Goal: Task Accomplishment & Management: Use online tool/utility

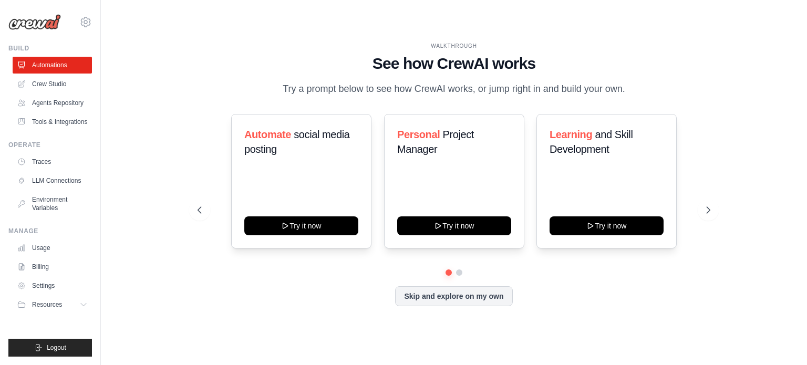
click at [420, 68] on h1 "See how CrewAI works" at bounding box center [454, 63] width 513 height 19
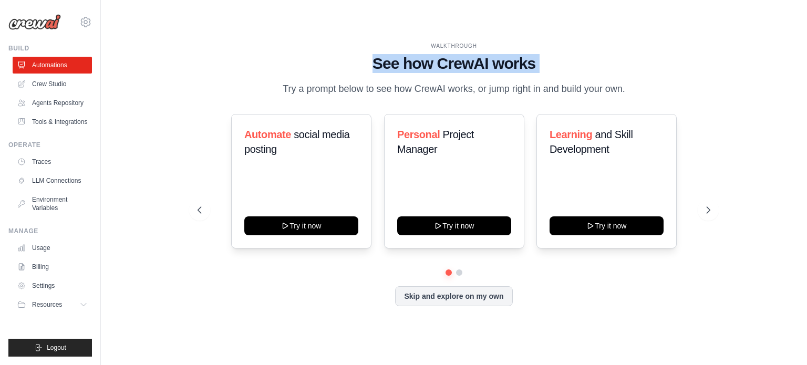
click at [420, 68] on h1 "See how CrewAI works" at bounding box center [454, 63] width 513 height 19
click at [65, 82] on link "Crew Studio" at bounding box center [53, 84] width 79 height 17
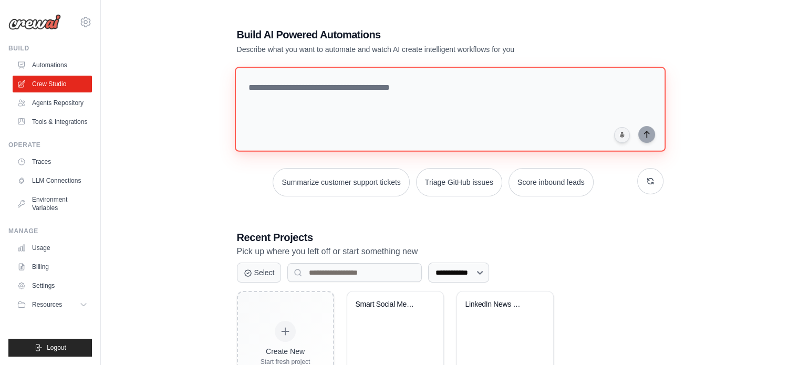
click at [261, 95] on textarea at bounding box center [449, 109] width 431 height 85
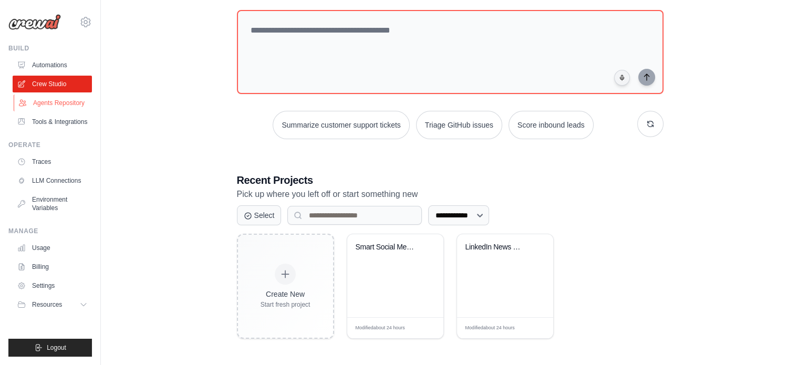
click at [53, 107] on link "Agents Repository" at bounding box center [53, 103] width 79 height 17
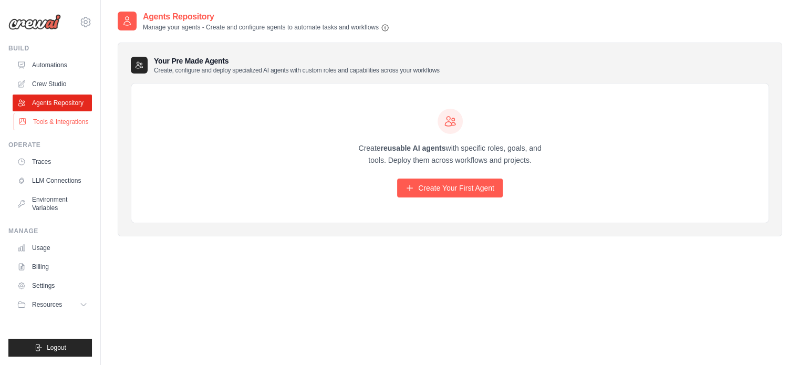
click at [48, 123] on link "Tools & Integrations" at bounding box center [53, 122] width 79 height 17
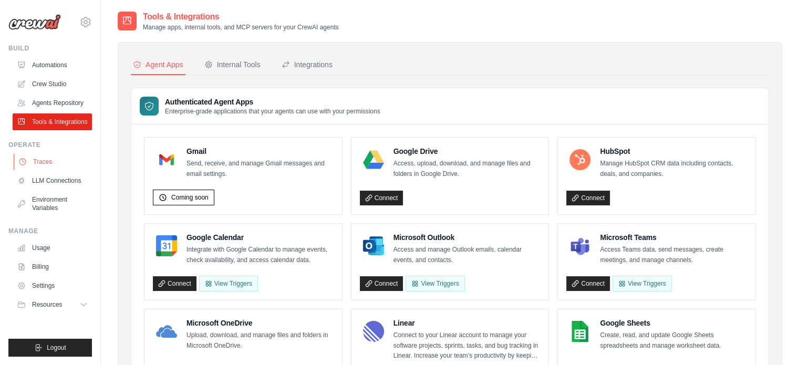
click at [38, 159] on link "Traces" at bounding box center [53, 161] width 79 height 17
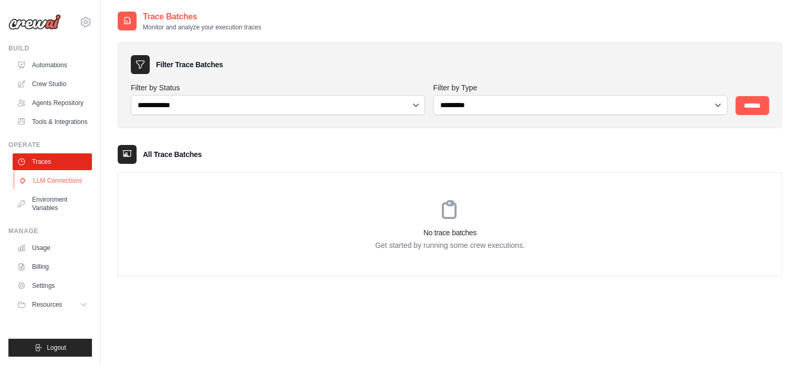
click at [43, 172] on link "LLM Connections" at bounding box center [53, 180] width 79 height 17
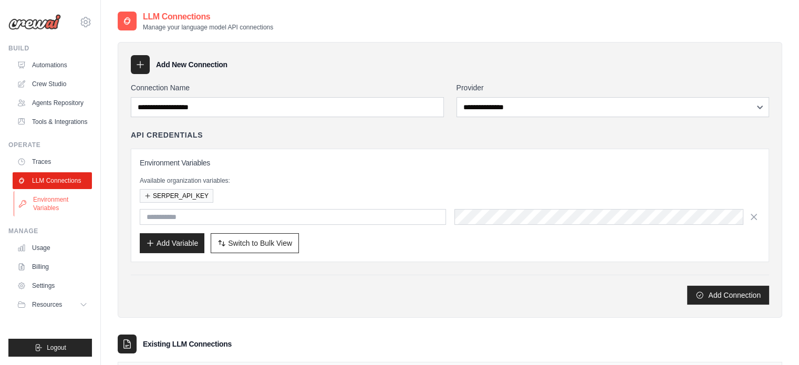
click at [53, 207] on link "Environment Variables" at bounding box center [53, 203] width 79 height 25
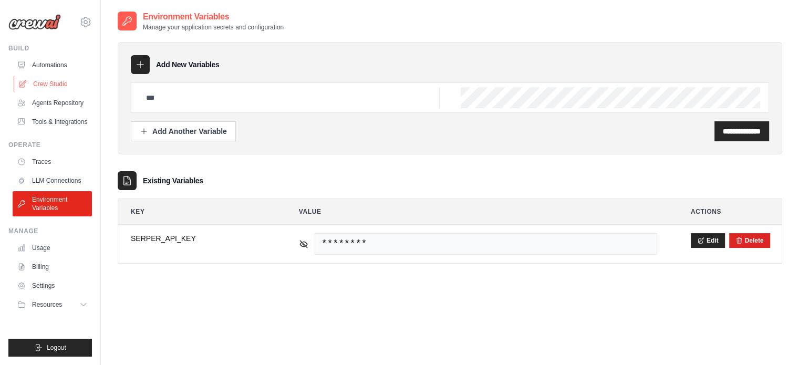
click at [50, 80] on link "Crew Studio" at bounding box center [53, 84] width 79 height 17
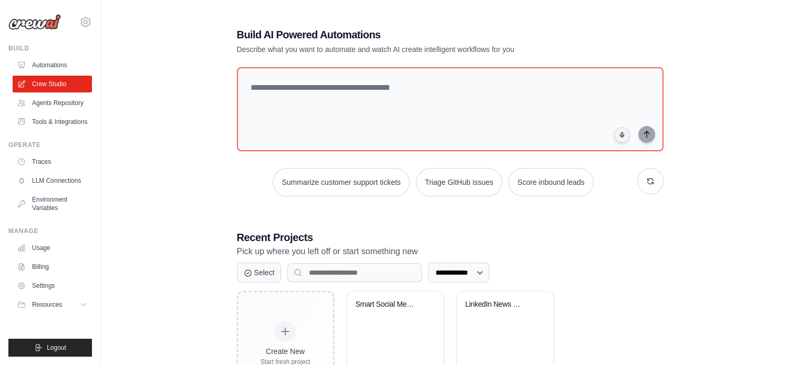
click at [46, 63] on link "Automations" at bounding box center [52, 65] width 79 height 17
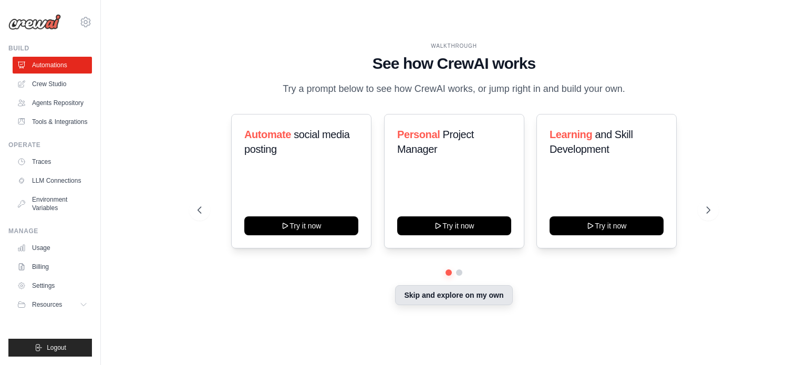
click at [438, 291] on button "Skip and explore on my own" at bounding box center [453, 295] width 117 height 20
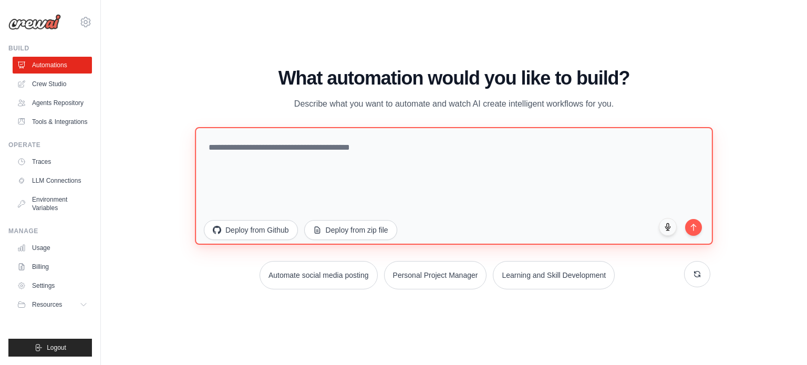
click at [272, 178] on textarea at bounding box center [454, 186] width 518 height 118
click at [307, 166] on textarea at bounding box center [454, 186] width 518 height 118
paste textarea "**********"
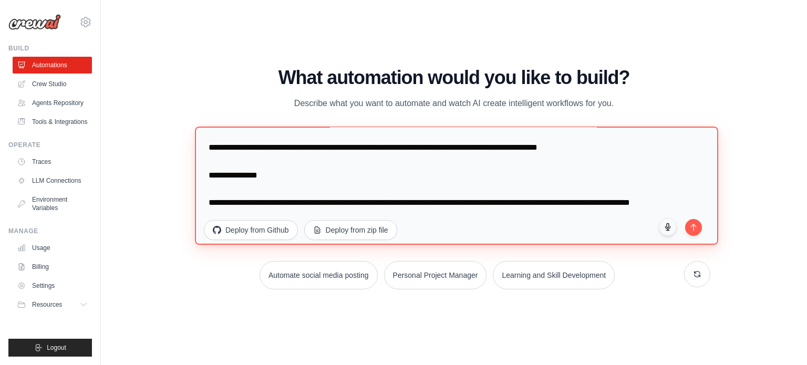
scroll to position [519, 0]
type textarea "**********"
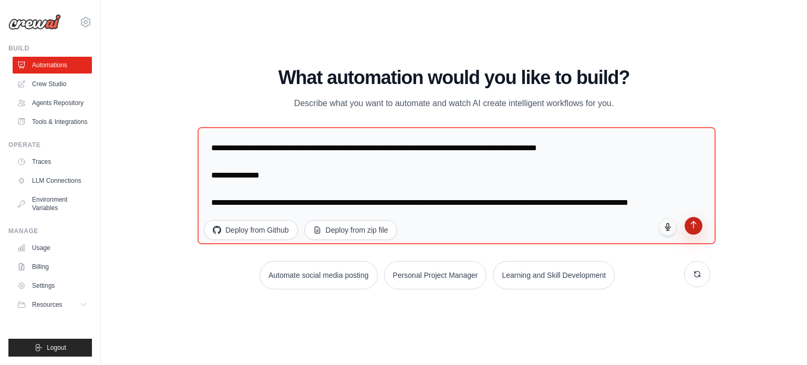
click at [696, 230] on button "submit" at bounding box center [694, 226] width 18 height 18
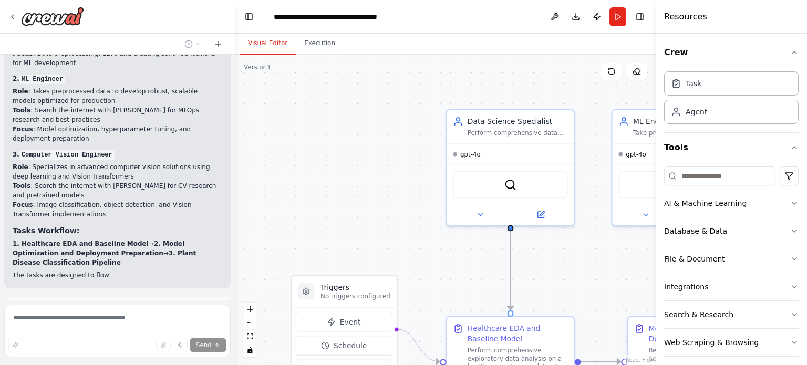
scroll to position [1421, 0]
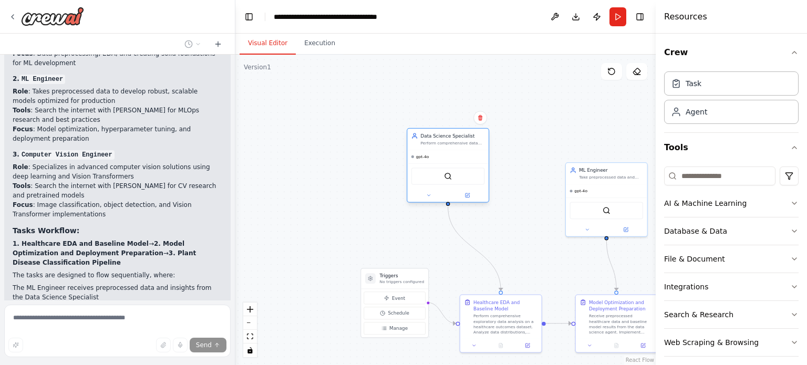
drag, startPoint x: 490, startPoint y: 194, endPoint x: 433, endPoint y: 155, distance: 69.5
click at [433, 155] on div "gpt-4o" at bounding box center [447, 156] width 81 height 13
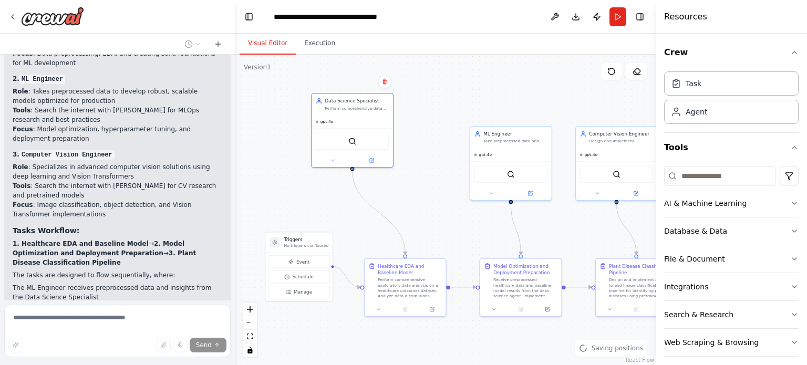
drag, startPoint x: 363, startPoint y: 181, endPoint x: 284, endPoint y: 150, distance: 84.7
click at [284, 150] on div ".deletable-edge-delete-btn { width: 20px; height: 20px; border: 0px solid #ffff…" at bounding box center [445, 210] width 420 height 311
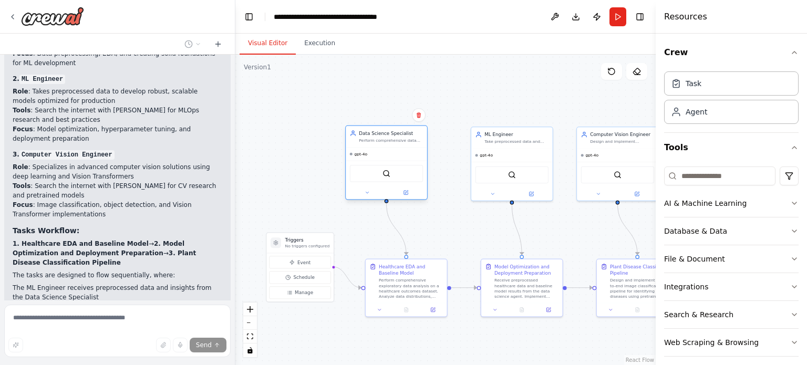
drag, startPoint x: 350, startPoint y: 128, endPoint x: 384, endPoint y: 174, distance: 57.1
click at [384, 174] on div "SerperDevTool" at bounding box center [386, 173] width 81 height 25
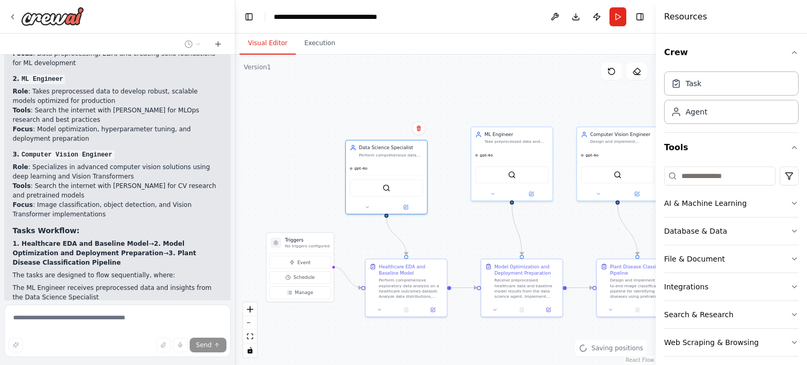
click at [373, 107] on div ".deletable-edge-delete-btn { width: 20px; height: 20px; border: 0px solid #ffff…" at bounding box center [445, 210] width 420 height 311
click at [371, 162] on div "gpt-4o" at bounding box center [386, 167] width 81 height 13
click at [406, 208] on button at bounding box center [405, 206] width 37 height 8
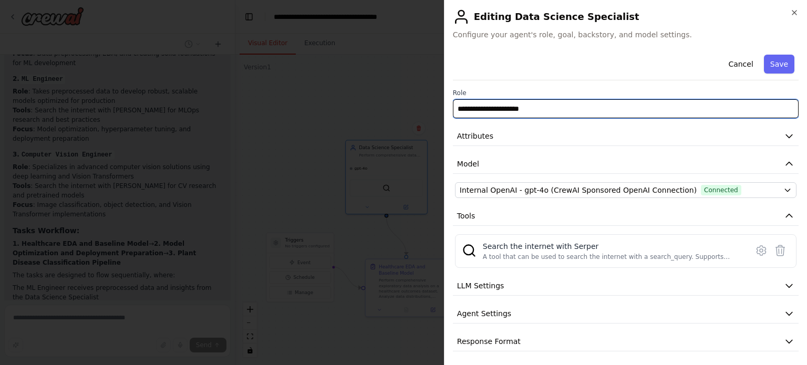
click at [534, 106] on input "**********" at bounding box center [626, 108] width 346 height 19
drag, startPoint x: 534, startPoint y: 106, endPoint x: 446, endPoint y: 105, distance: 87.8
click at [446, 105] on div "**********" at bounding box center [625, 182] width 363 height 365
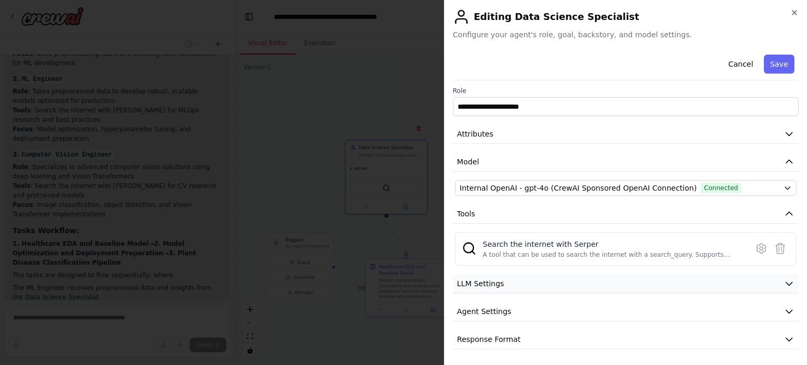
click at [530, 284] on button "LLM Settings" at bounding box center [626, 283] width 346 height 19
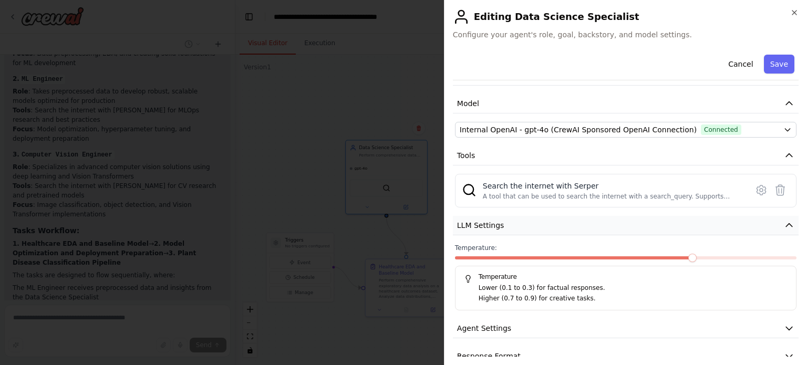
scroll to position [77, 0]
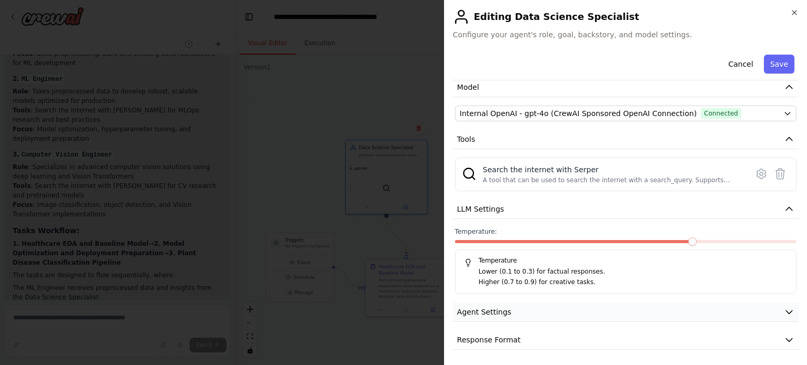
click at [520, 309] on button "Agent Settings" at bounding box center [626, 312] width 346 height 19
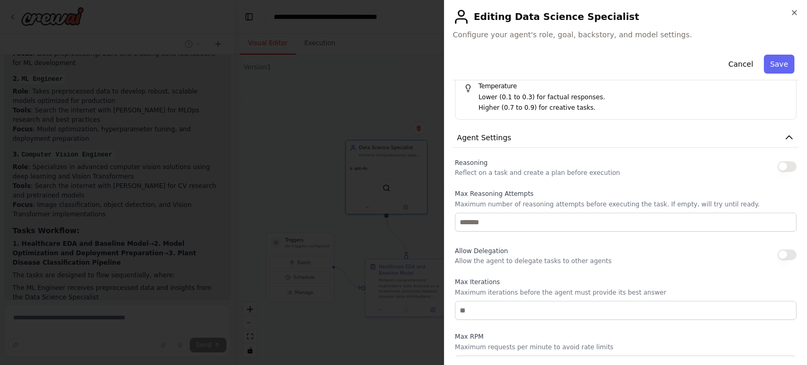
scroll to position [254, 0]
click at [467, 246] on span "Allow Delegation" at bounding box center [481, 248] width 53 height 7
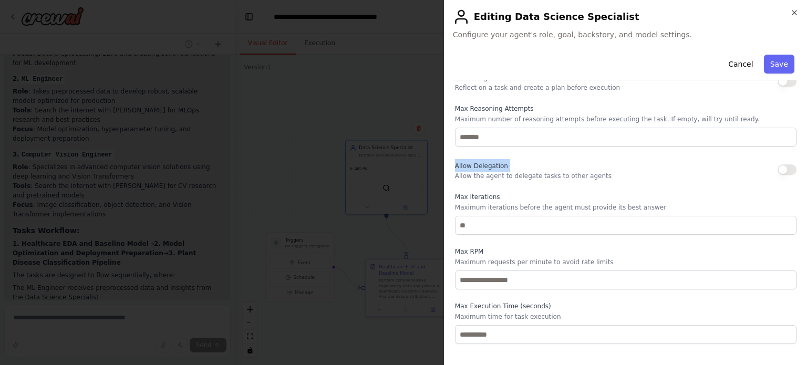
scroll to position [358, 0]
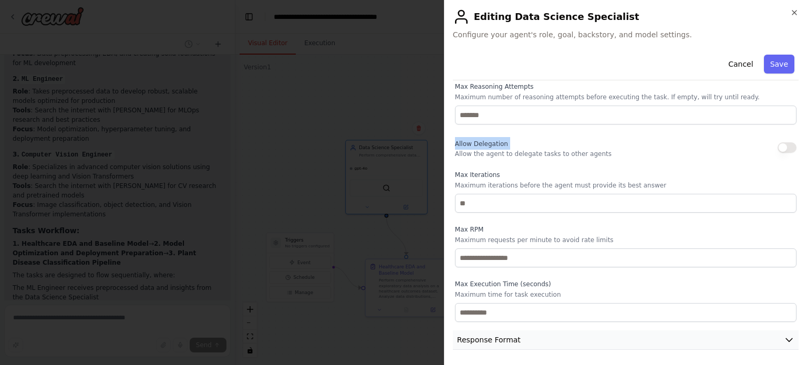
click at [486, 339] on span "Response Format" at bounding box center [489, 340] width 64 height 11
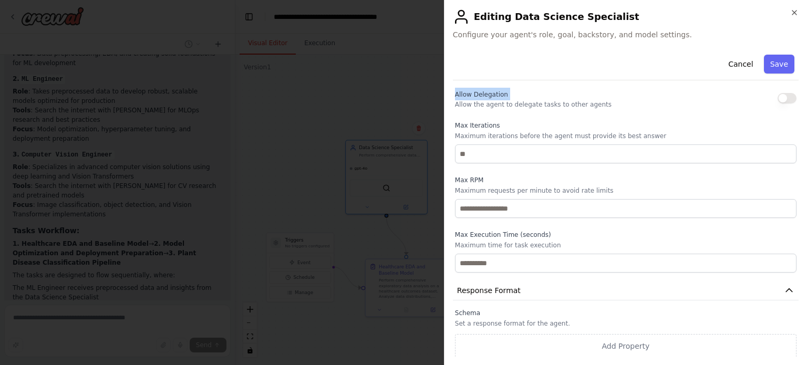
scroll to position [0, 0]
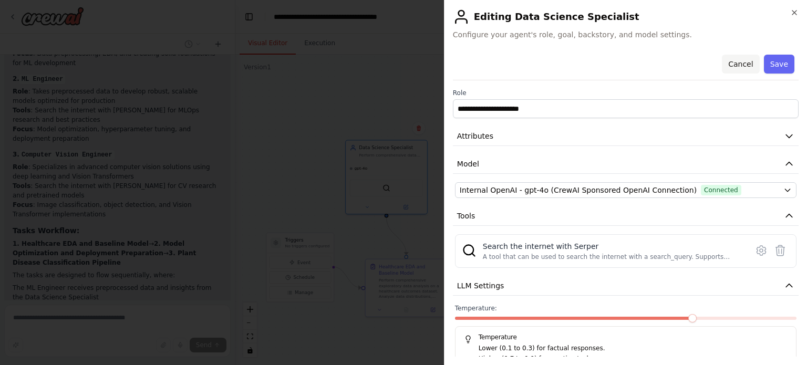
click at [732, 63] on button "Cancel" at bounding box center [740, 64] width 37 height 19
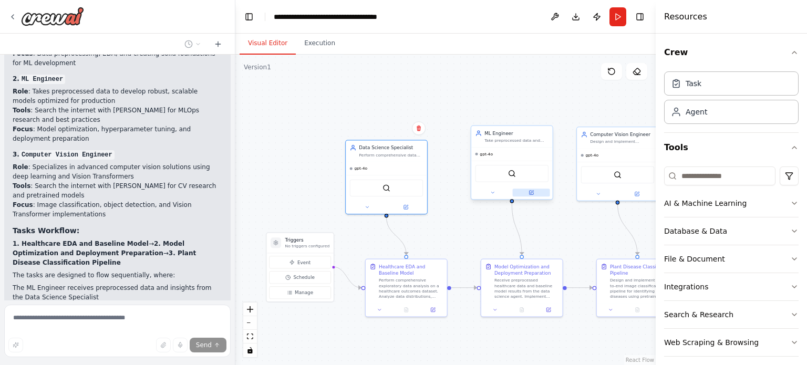
click at [533, 194] on icon at bounding box center [531, 193] width 4 height 4
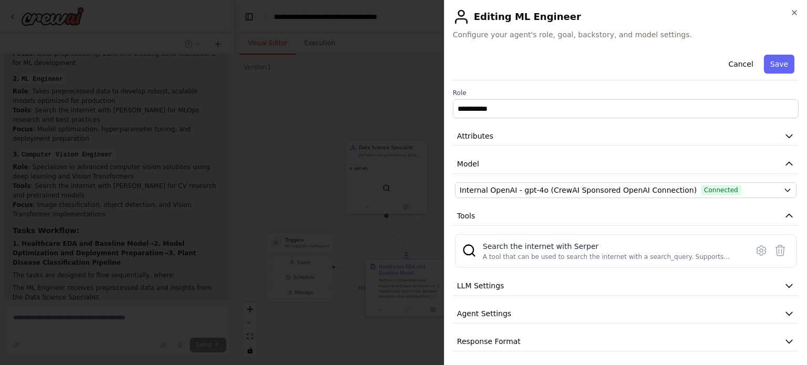
scroll to position [2, 0]
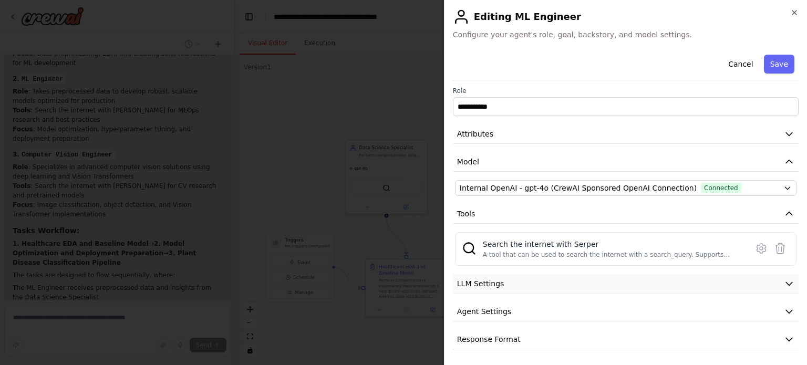
click at [509, 288] on button "LLM Settings" at bounding box center [626, 283] width 346 height 19
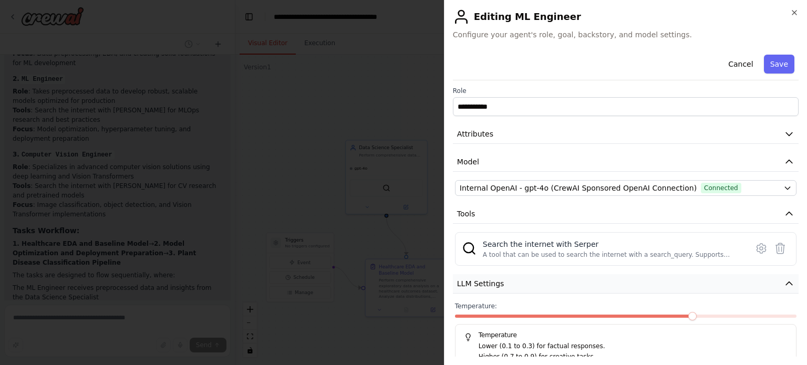
scroll to position [77, 0]
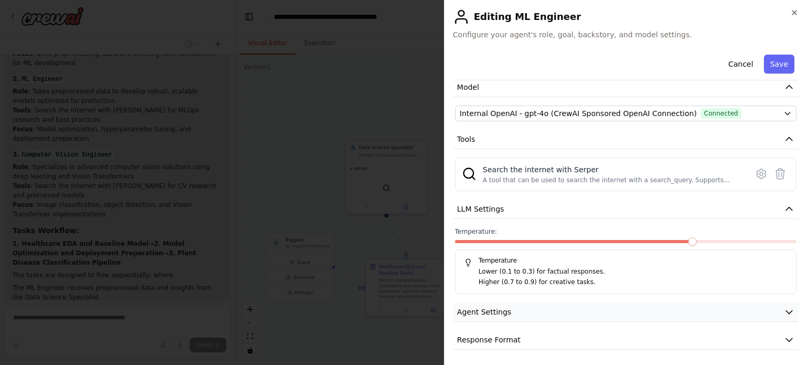
click at [500, 304] on button "Agent Settings" at bounding box center [626, 312] width 346 height 19
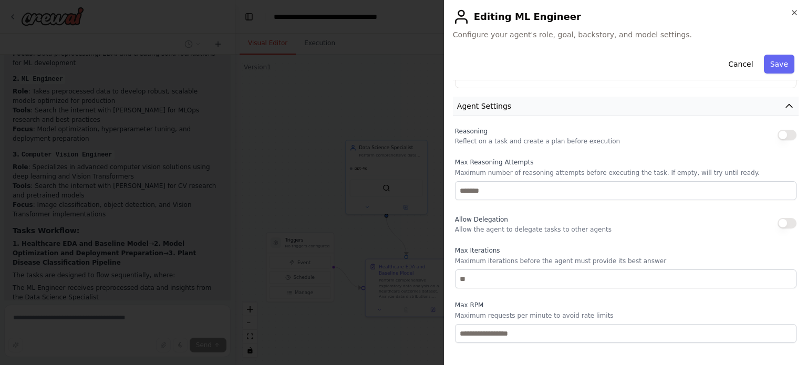
scroll to position [358, 0]
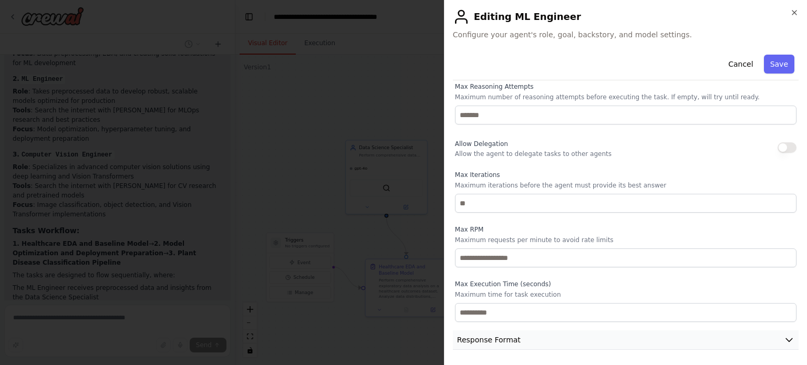
click at [497, 336] on span "Response Format" at bounding box center [489, 340] width 64 height 11
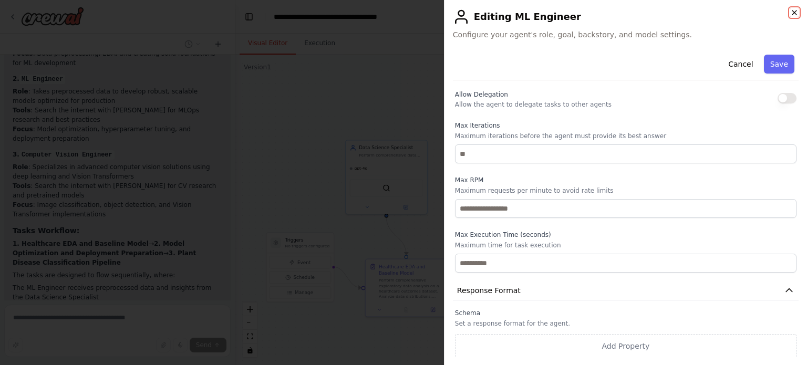
click at [793, 12] on icon "button" at bounding box center [794, 12] width 8 height 8
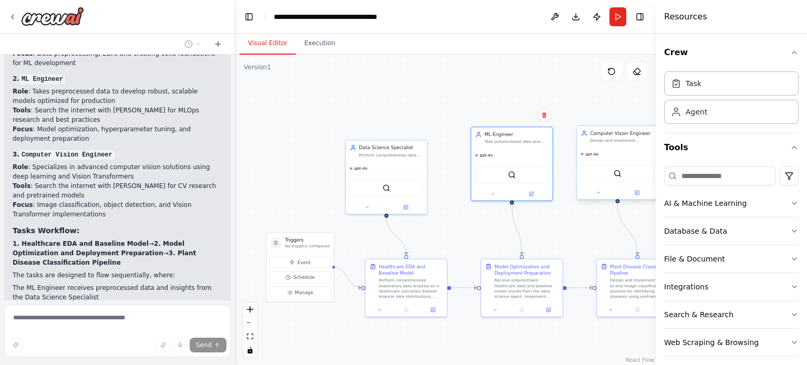
click at [610, 149] on div "gpt-4o" at bounding box center [617, 154] width 81 height 13
click at [640, 196] on button at bounding box center [637, 193] width 37 height 8
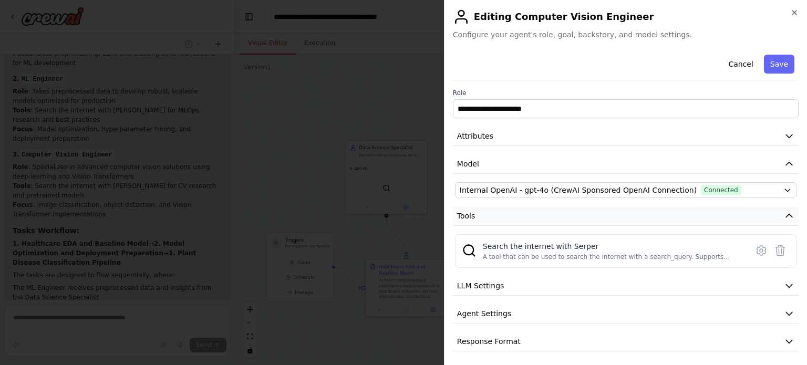
scroll to position [2, 0]
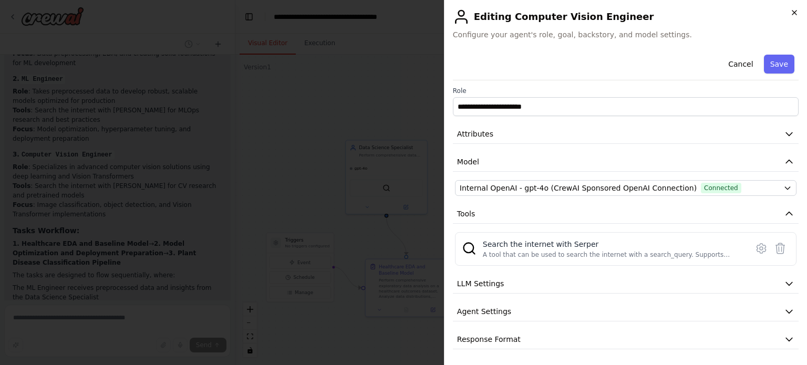
click at [792, 12] on icon "button" at bounding box center [794, 12] width 8 height 8
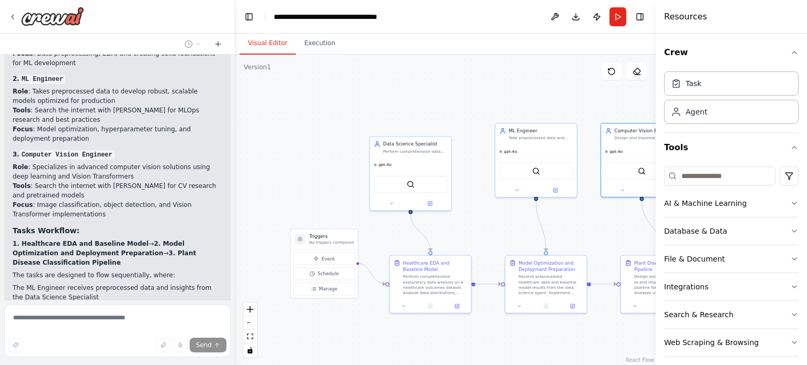
drag, startPoint x: 474, startPoint y: 219, endPoint x: 498, endPoint y: 212, distance: 24.6
click at [498, 212] on div ".deletable-edge-delete-btn { width: 20px; height: 20px; border: 0px solid #ffff…" at bounding box center [445, 210] width 420 height 311
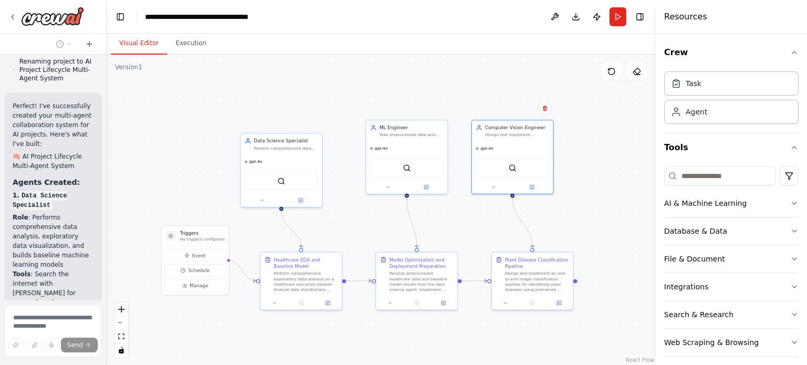
scroll to position [2531, 0]
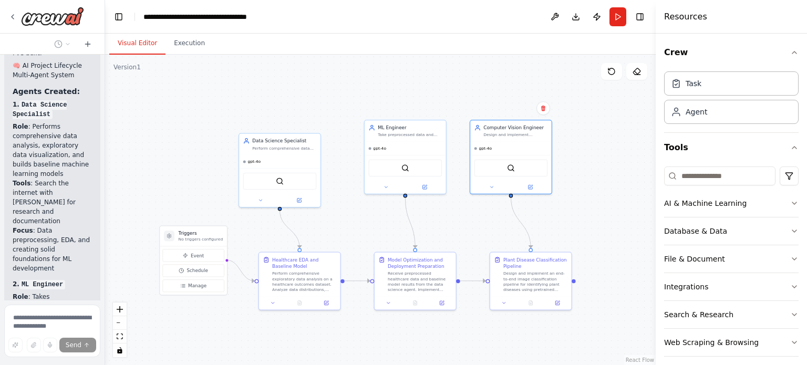
drag, startPoint x: 234, startPoint y: 149, endPoint x: 84, endPoint y: 137, distance: 150.8
click at [84, 137] on div "🧠 Agent System Design: Multi-Agent Collaboration for AI Projects Objective: Des…" at bounding box center [52, 182] width 105 height 365
click at [327, 306] on div at bounding box center [299, 302] width 81 height 14
click at [326, 303] on icon at bounding box center [326, 302] width 4 height 4
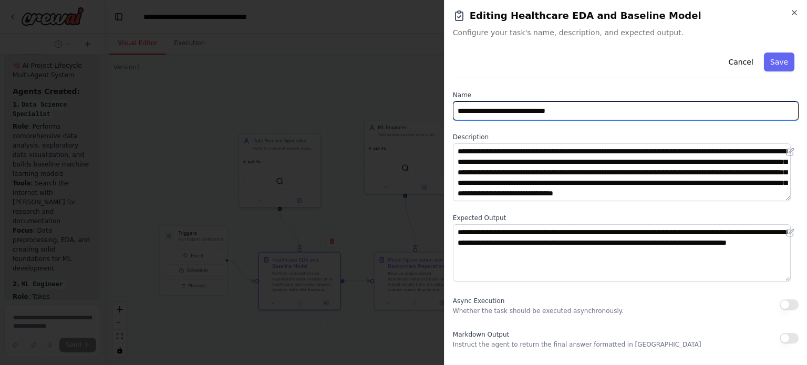
click at [511, 112] on input "**********" at bounding box center [626, 110] width 346 height 19
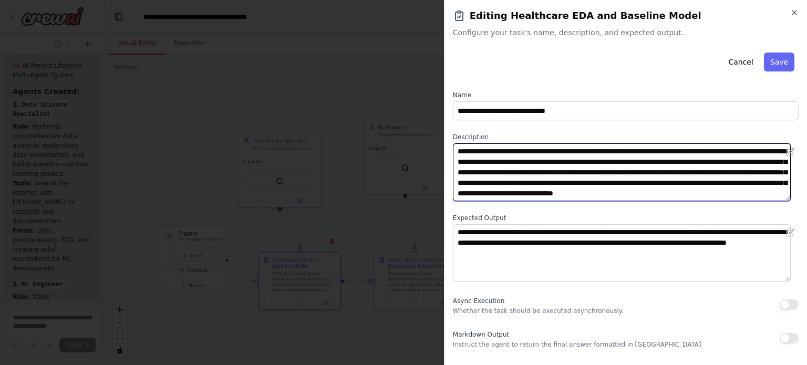
click at [495, 157] on textarea "**********" at bounding box center [622, 172] width 338 height 58
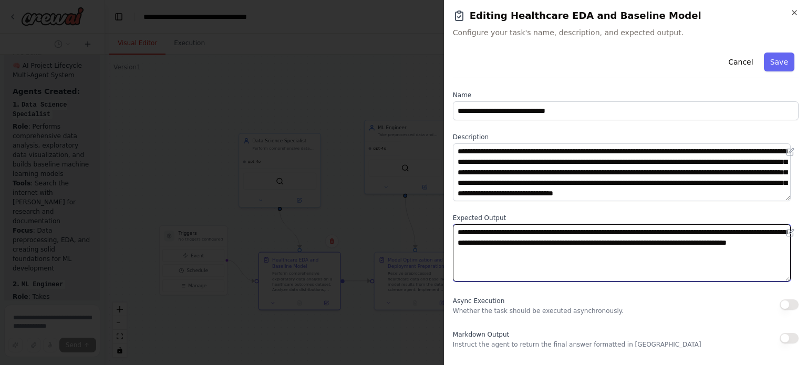
click at [504, 233] on textarea "**********" at bounding box center [622, 253] width 338 height 58
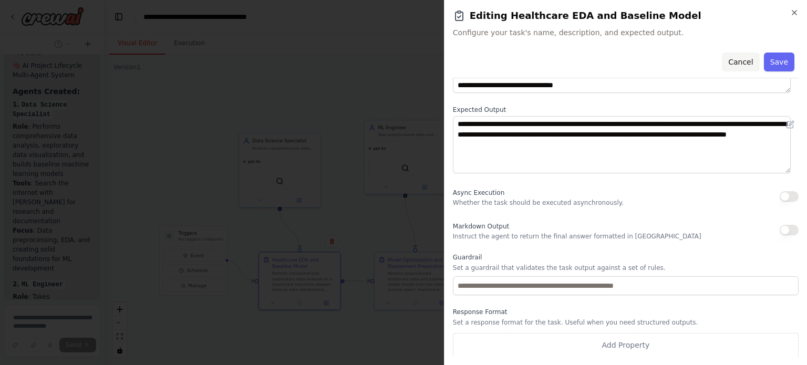
click at [734, 63] on button "Cancel" at bounding box center [740, 62] width 37 height 19
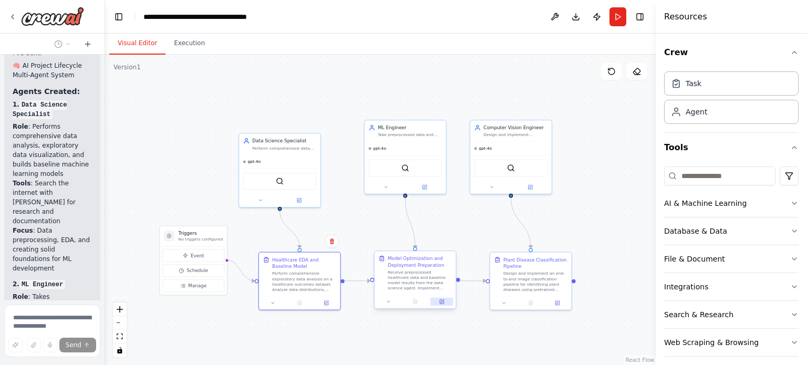
click at [446, 305] on button at bounding box center [441, 302] width 23 height 8
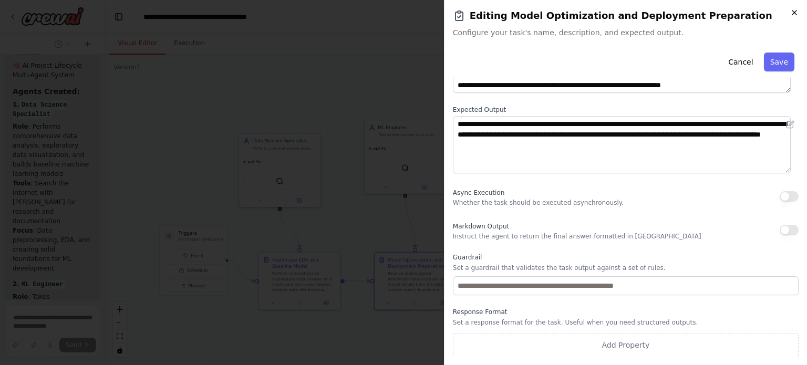
click at [795, 8] on icon "button" at bounding box center [794, 12] width 8 height 8
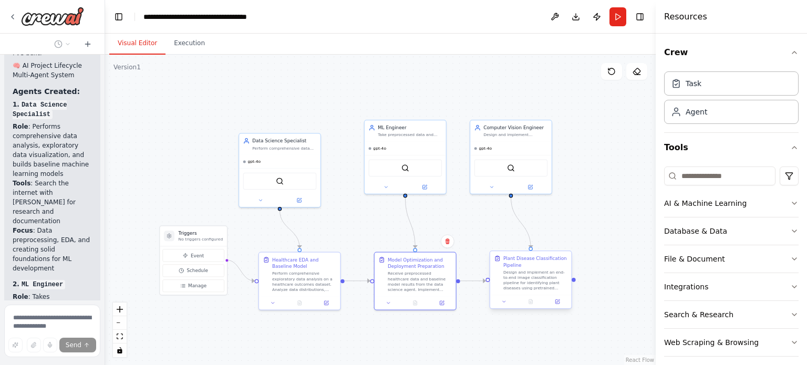
click at [529, 288] on div "Design and implement an end-to-end image classification pipeline for identifyin…" at bounding box center [536, 280] width 64 height 21
click at [559, 306] on div at bounding box center [530, 302] width 81 height 14
click at [558, 306] on div at bounding box center [530, 302] width 81 height 14
click at [559, 304] on icon at bounding box center [557, 301] width 5 height 5
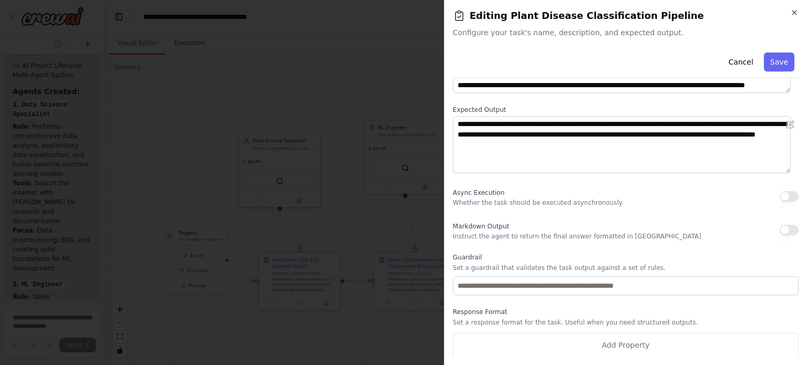
scroll to position [0, 0]
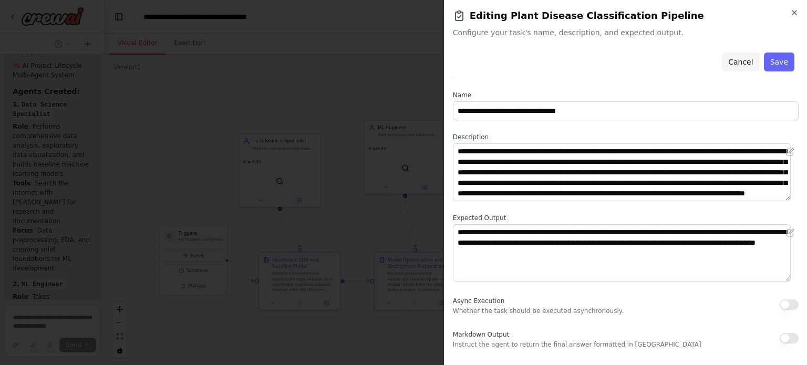
click at [736, 61] on button "Cancel" at bounding box center [740, 62] width 37 height 19
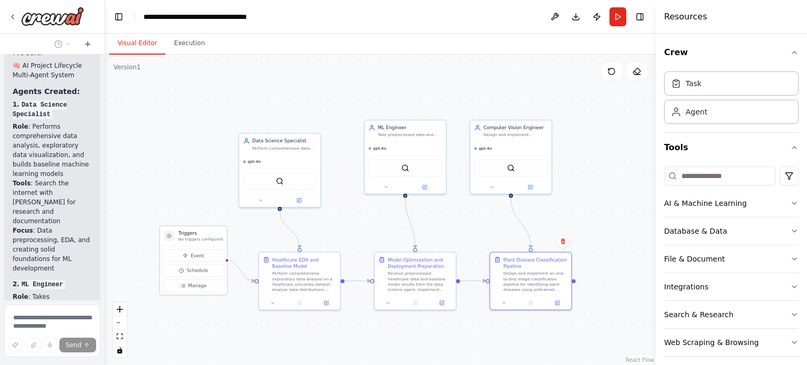
click at [198, 244] on div "Triggers No triggers configured" at bounding box center [193, 236] width 67 height 20
click at [692, 174] on input at bounding box center [719, 176] width 111 height 19
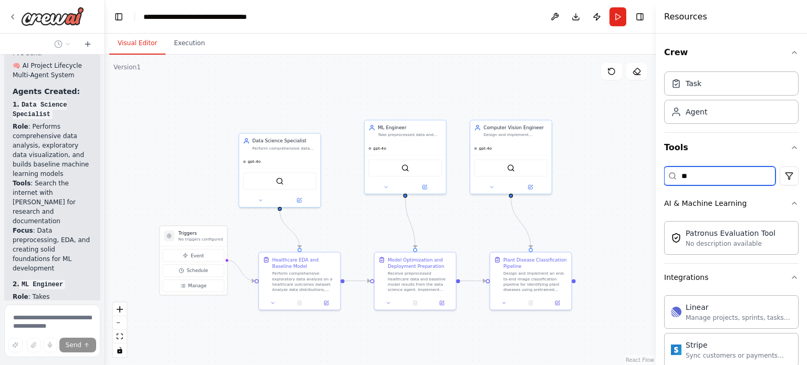
type input "*"
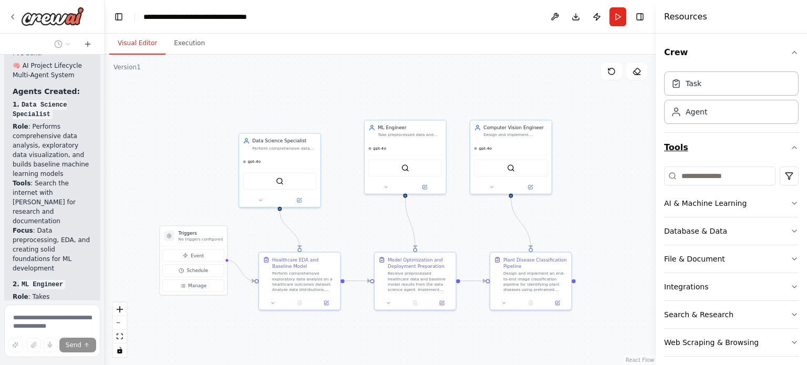
click at [711, 150] on button "Tools" at bounding box center [731, 147] width 135 height 29
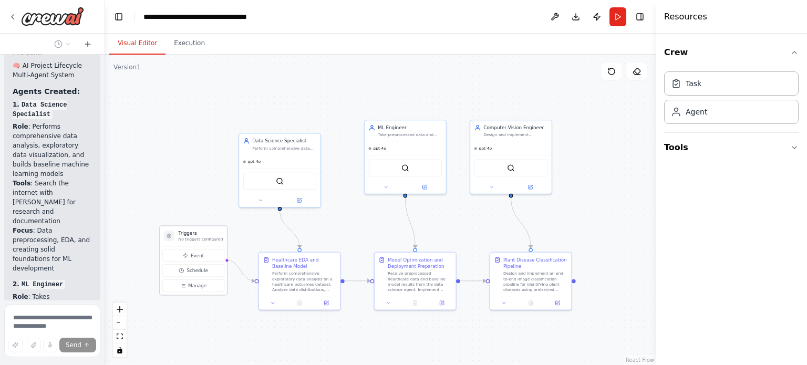
click at [207, 242] on div "Triggers No triggers configured" at bounding box center [193, 236] width 67 height 20
click at [194, 288] on span "Manage" at bounding box center [197, 286] width 18 height 7
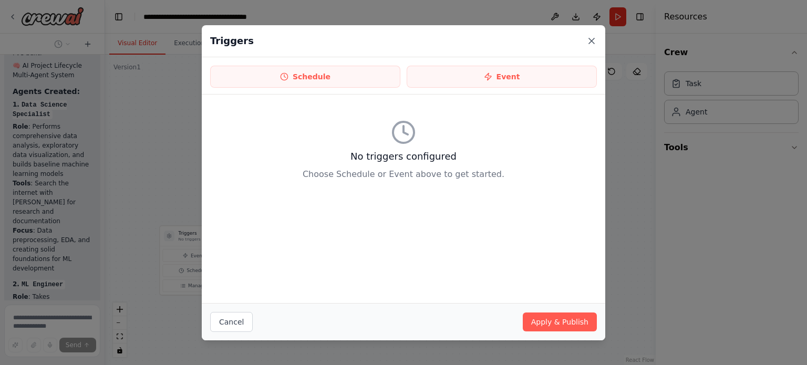
click at [587, 42] on icon at bounding box center [592, 41] width 11 height 11
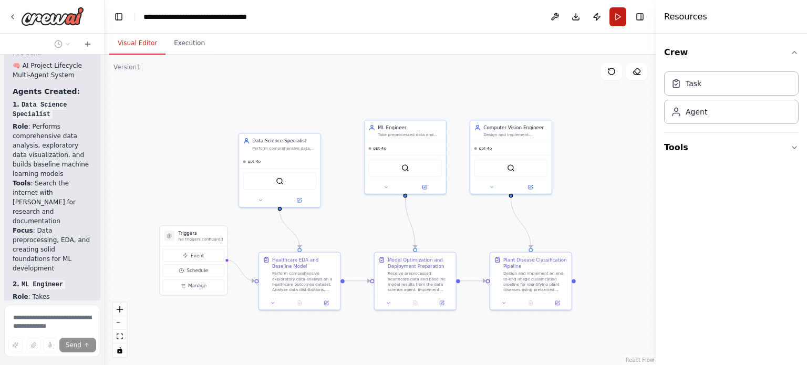
click at [618, 17] on button "Run" at bounding box center [618, 16] width 17 height 19
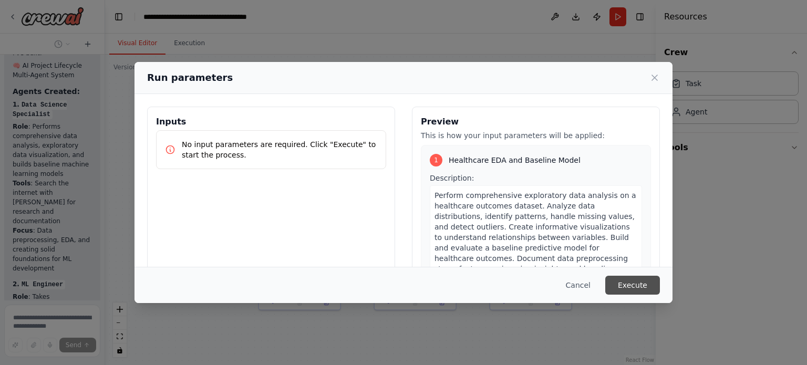
click at [637, 282] on button "Execute" at bounding box center [632, 285] width 55 height 19
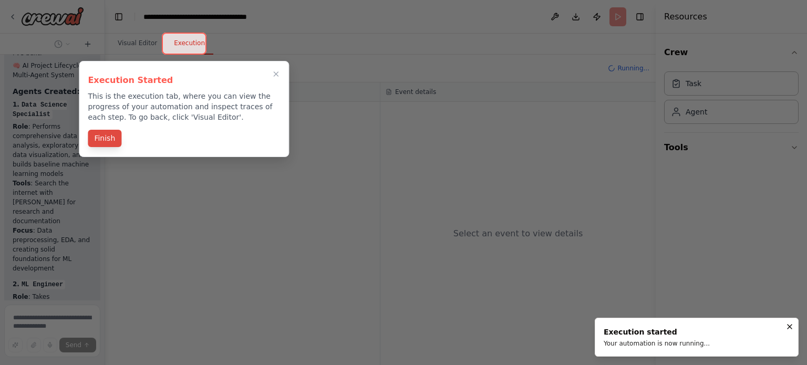
click at [100, 134] on button "Finish" at bounding box center [105, 138] width 34 height 17
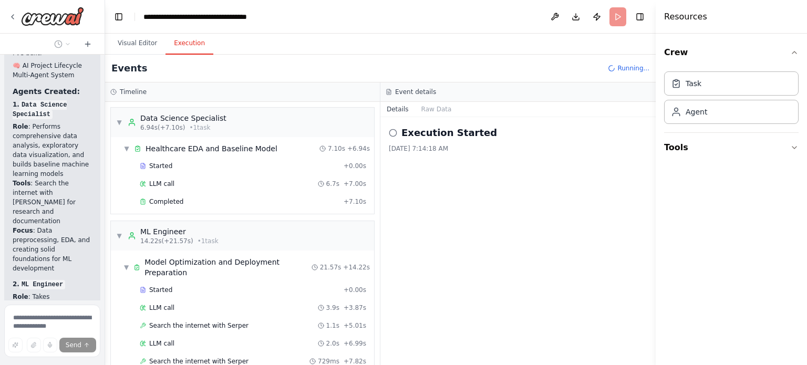
click at [628, 66] on span "Running..." at bounding box center [634, 68] width 32 height 8
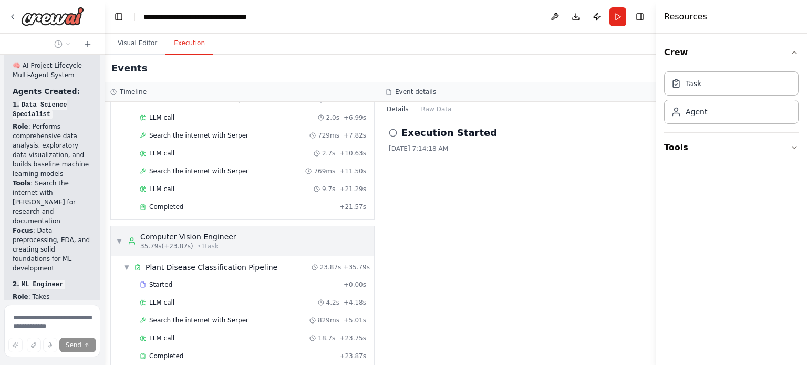
click at [158, 232] on div "Computer Vision Engineer" at bounding box center [188, 237] width 96 height 11
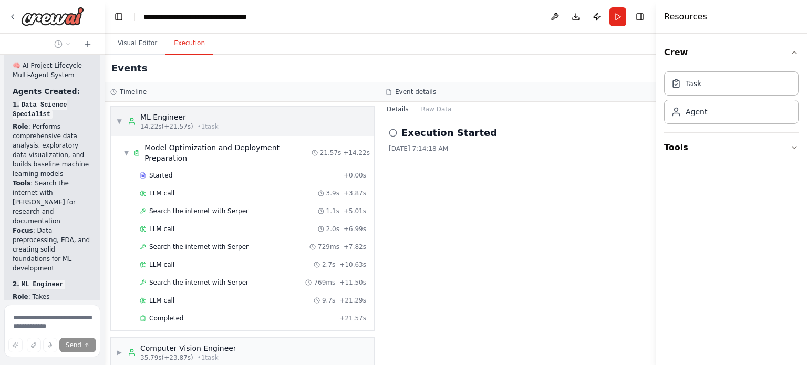
click at [125, 129] on div "▼ ML Engineer 14.22s (+21.57s) • 1 task" at bounding box center [242, 121] width 263 height 29
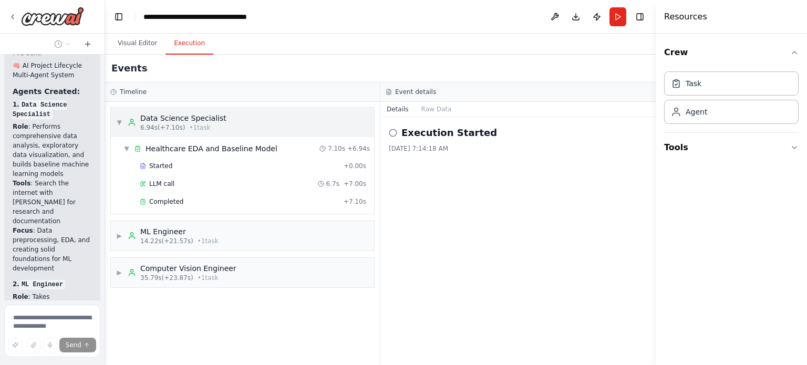
click at [125, 129] on div "▼ Data Science Specialist 6.94s (+7.10s) • 1 task" at bounding box center [171, 122] width 110 height 19
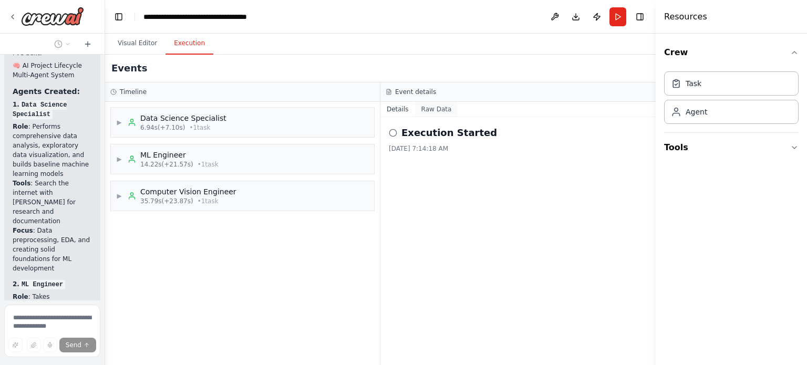
click at [431, 106] on button "Raw Data" at bounding box center [436, 109] width 43 height 15
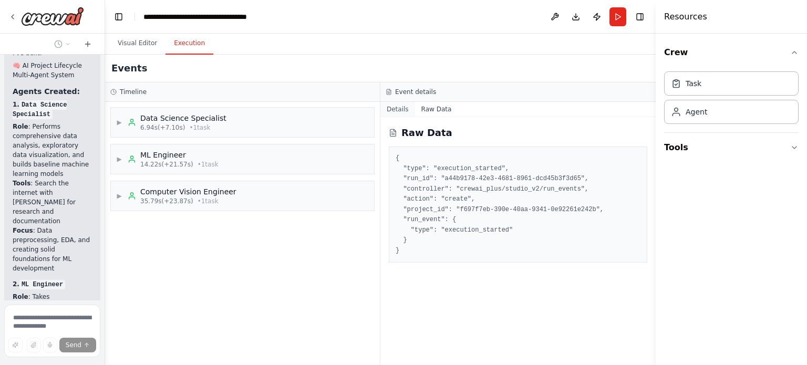
click at [410, 109] on button "Details" at bounding box center [398, 109] width 35 height 15
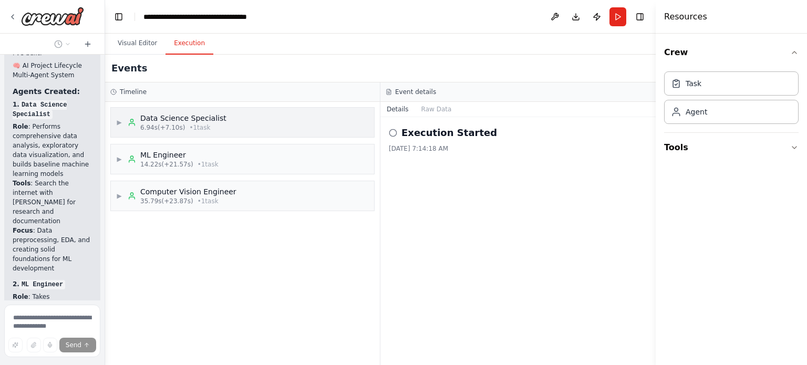
click at [219, 129] on div "▶ Data Science Specialist 6.94s (+7.10s) • 1 task" at bounding box center [242, 122] width 263 height 29
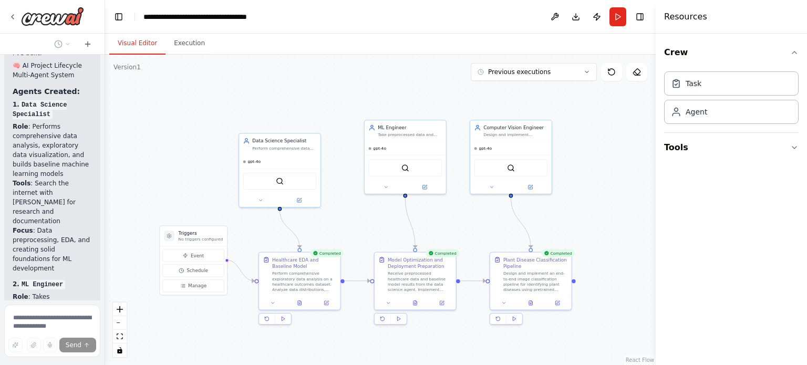
click at [148, 51] on button "Visual Editor" at bounding box center [137, 44] width 56 height 22
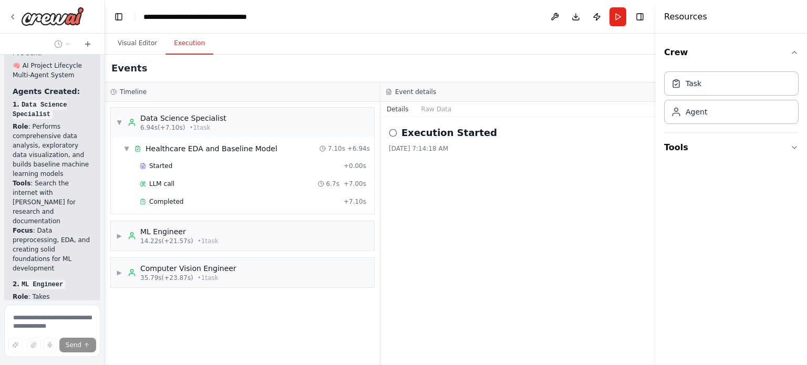
click at [185, 42] on button "Execution" at bounding box center [190, 44] width 48 height 22
click at [162, 198] on span "Completed" at bounding box center [166, 202] width 34 height 8
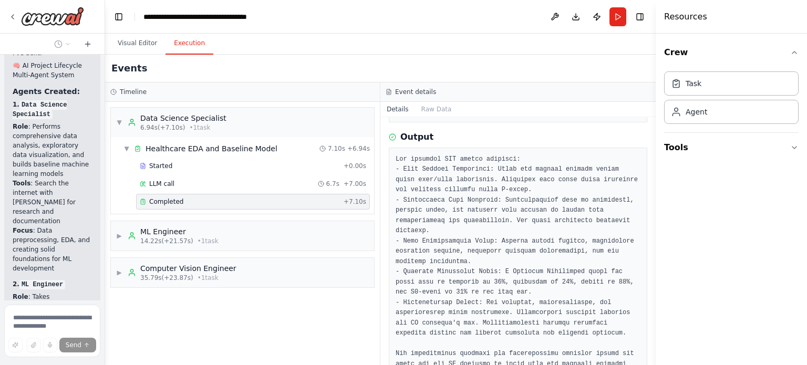
scroll to position [161, 0]
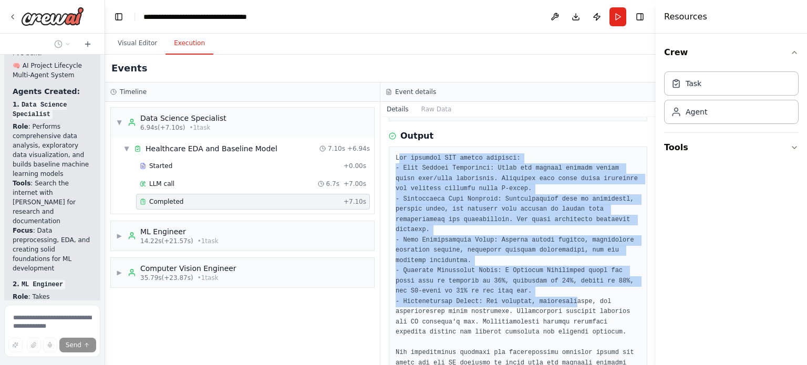
drag, startPoint x: 397, startPoint y: 158, endPoint x: 561, endPoint y: 304, distance: 218.9
click at [561, 304] on pre at bounding box center [518, 265] width 245 height 225
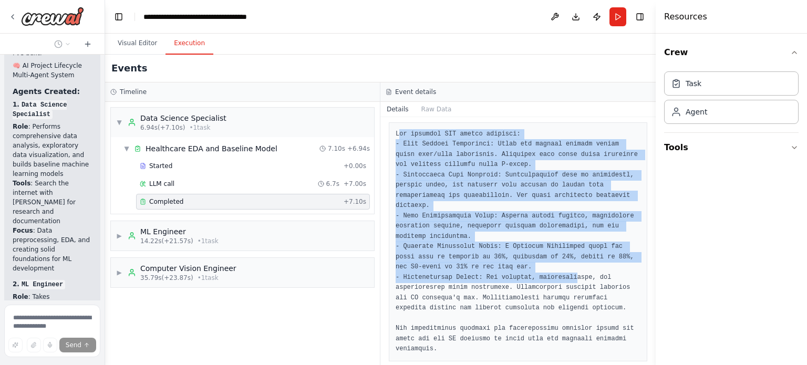
scroll to position [197, 0]
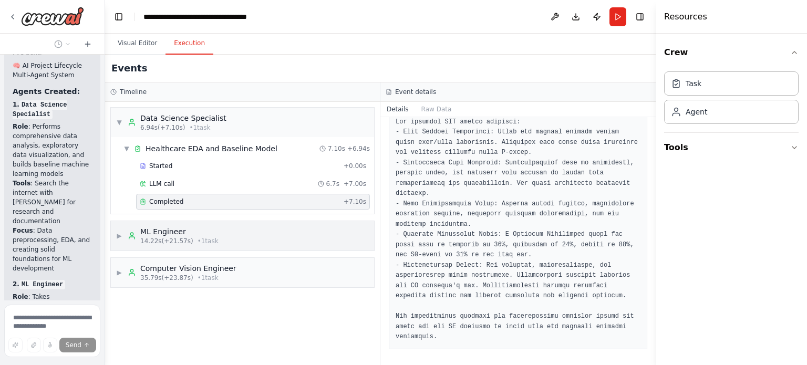
click at [199, 234] on div "ML Engineer" at bounding box center [179, 232] width 78 height 11
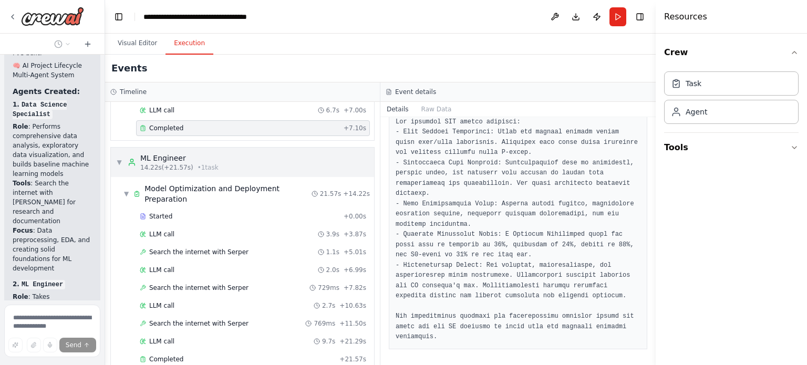
scroll to position [115, 0]
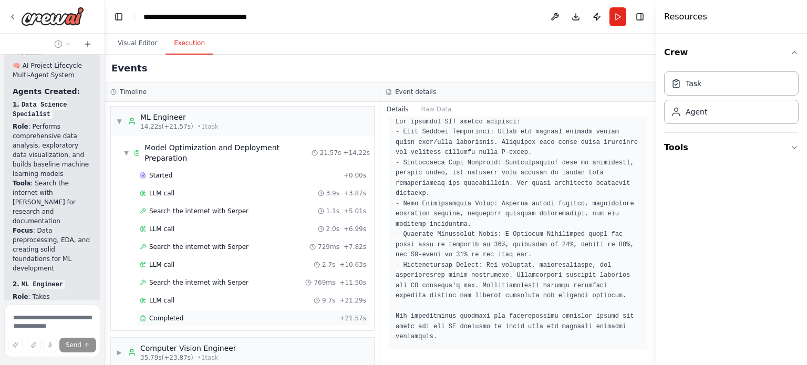
click at [163, 314] on span "Completed" at bounding box center [166, 318] width 34 height 8
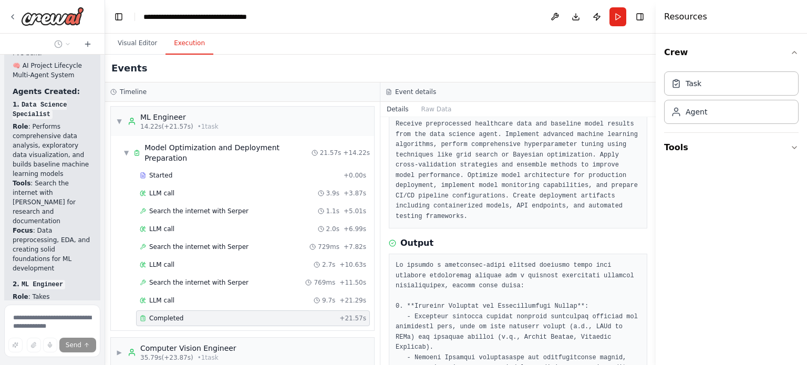
scroll to position [69, 0]
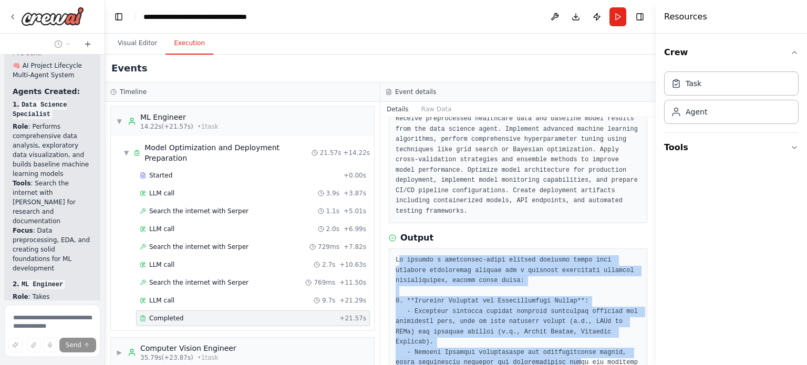
drag, startPoint x: 399, startPoint y: 253, endPoint x: 545, endPoint y: 342, distance: 170.5
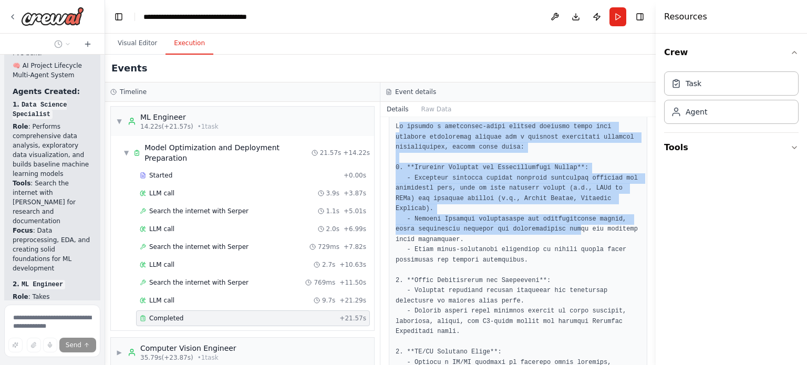
scroll to position [213, 0]
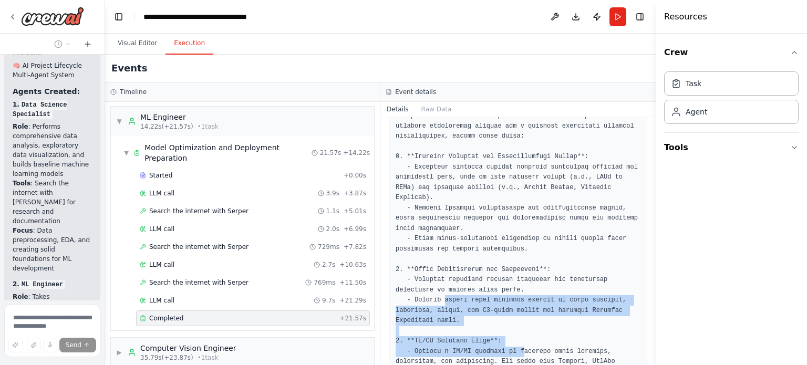
drag, startPoint x: 439, startPoint y: 275, endPoint x: 512, endPoint y: 331, distance: 91.8
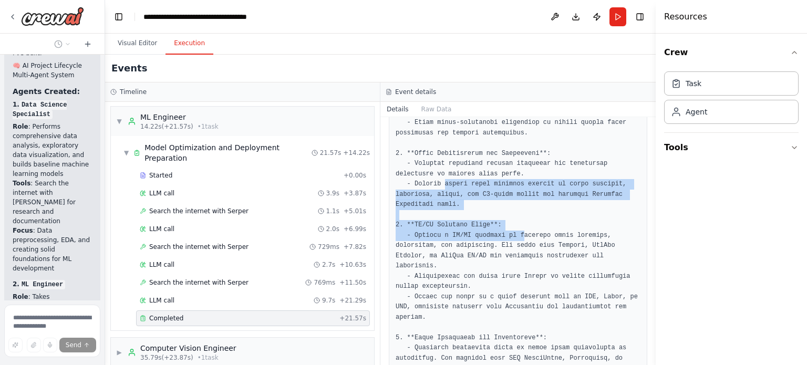
scroll to position [331, 0]
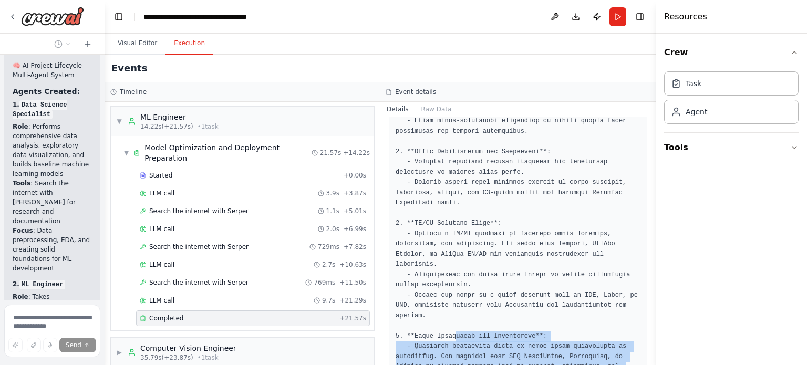
drag, startPoint x: 453, startPoint y: 307, endPoint x: 517, endPoint y: 345, distance: 74.2
click at [517, 345] on pre at bounding box center [518, 264] width 245 height 543
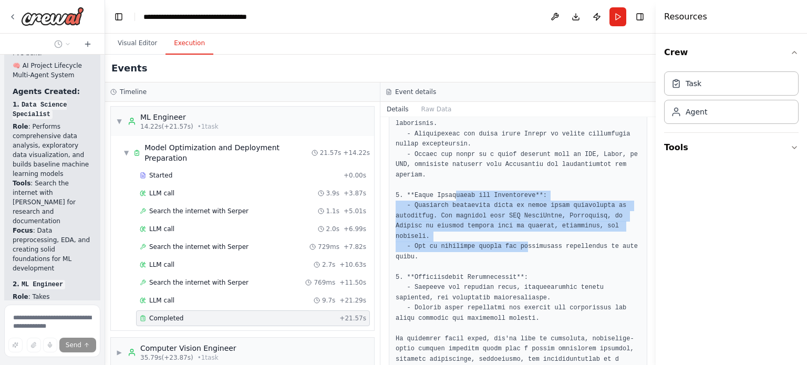
scroll to position [474, 0]
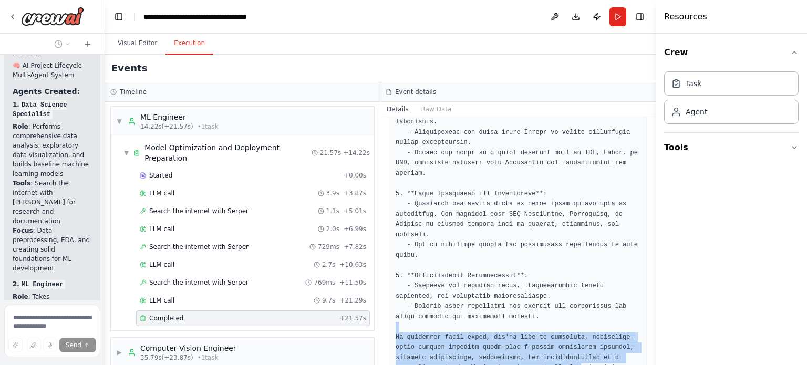
drag, startPoint x: 454, startPoint y: 282, endPoint x: 526, endPoint y: 324, distance: 83.2
click at [526, 324] on pre at bounding box center [518, 122] width 245 height 543
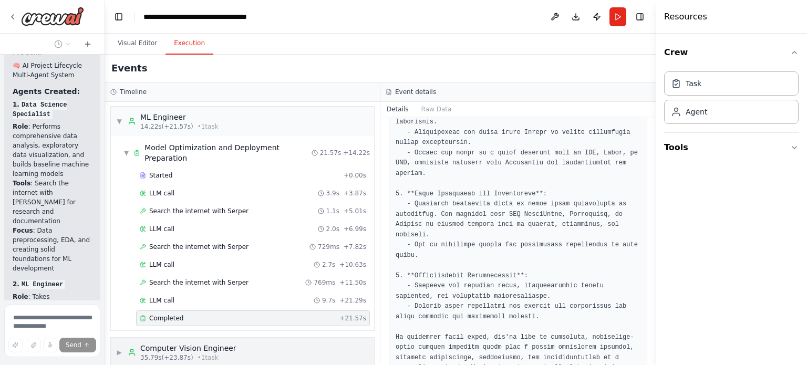
click at [223, 354] on div "35.79s (+23.87s) • 1 task" at bounding box center [188, 358] width 96 height 8
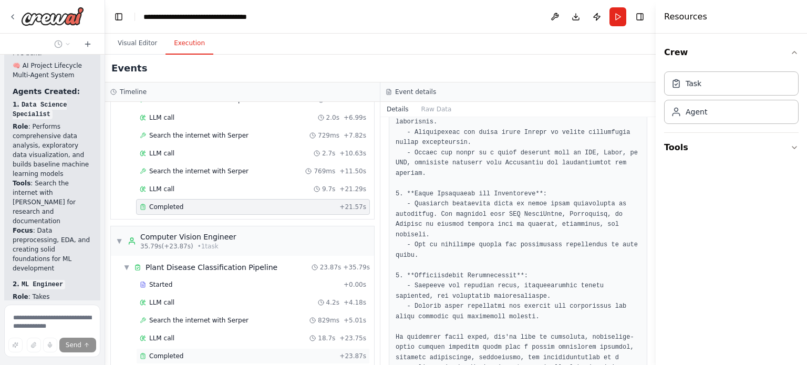
click at [174, 352] on span "Completed" at bounding box center [166, 356] width 34 height 8
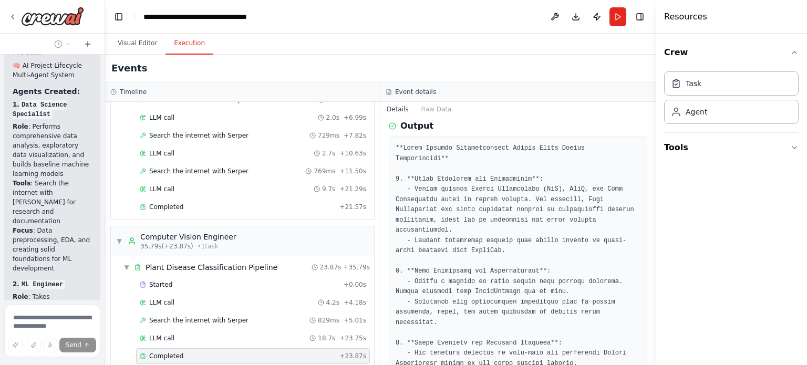
scroll to position [182, 0]
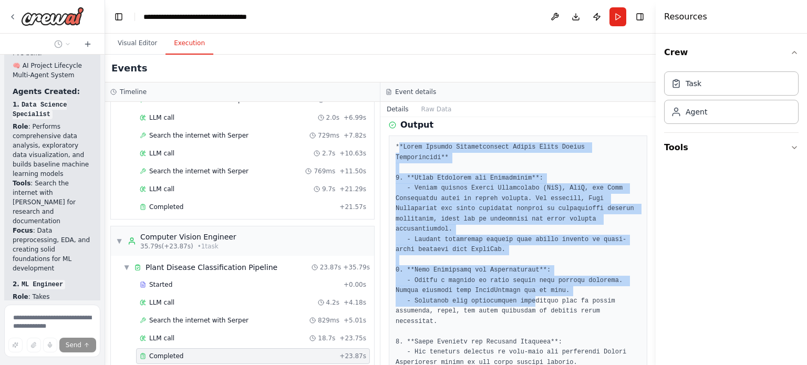
drag, startPoint x: 398, startPoint y: 145, endPoint x: 523, endPoint y: 275, distance: 181.0
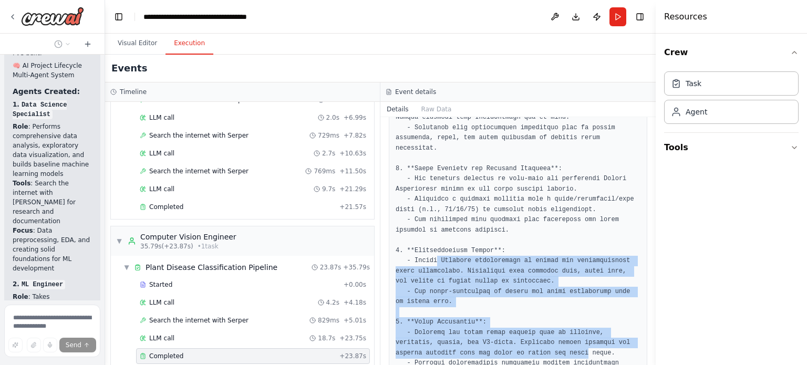
drag, startPoint x: 434, startPoint y: 233, endPoint x: 515, endPoint y: 323, distance: 120.9
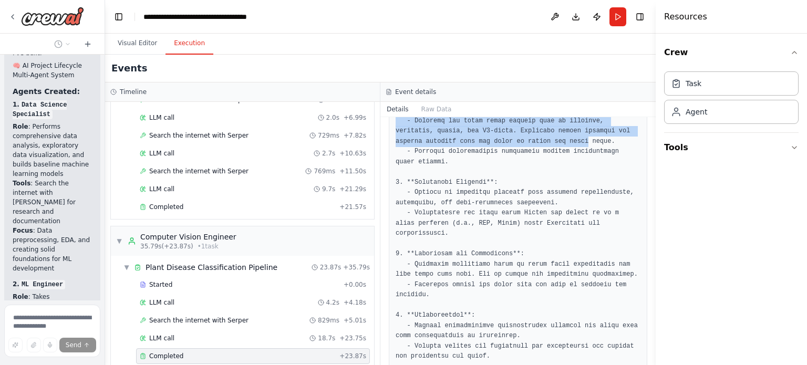
scroll to position [578, 0]
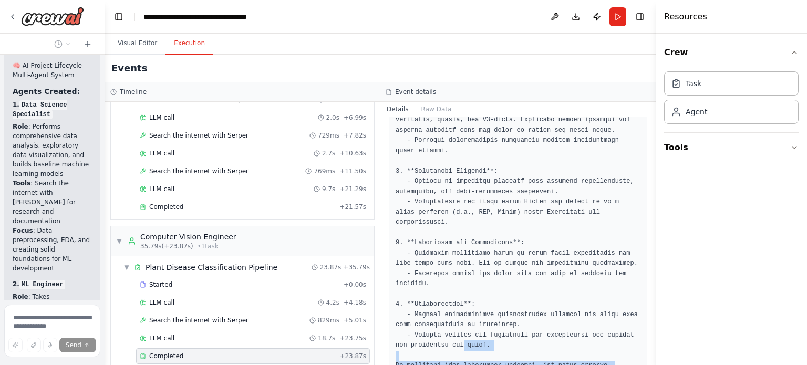
drag, startPoint x: 445, startPoint y: 299, endPoint x: 522, endPoint y: 353, distance: 94.3
click at [522, 353] on pre at bounding box center [518, 156] width 245 height 820
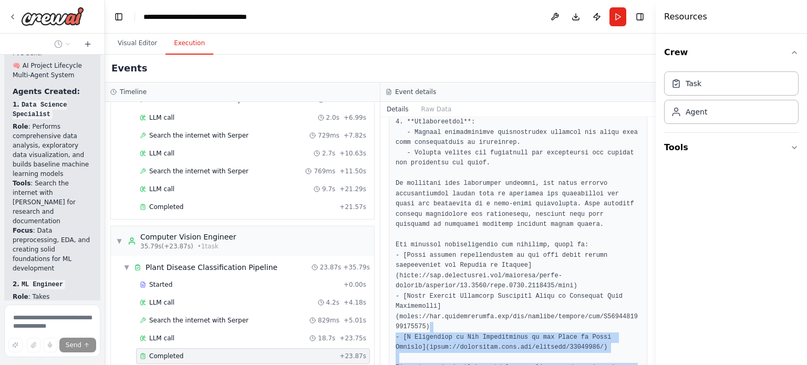
drag, startPoint x: 412, startPoint y: 282, endPoint x: 512, endPoint y: 341, distance: 115.9
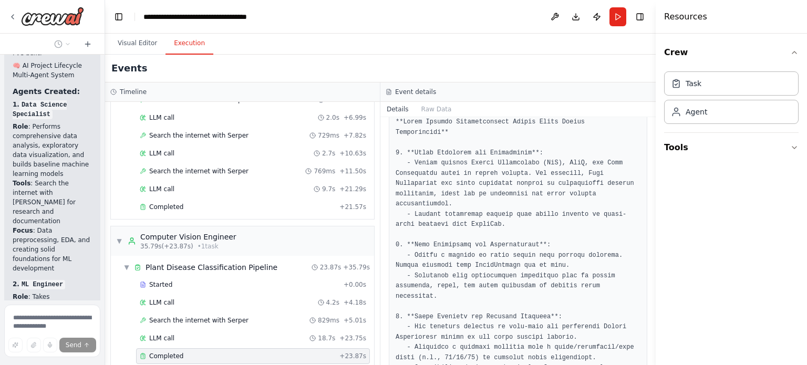
scroll to position [0, 0]
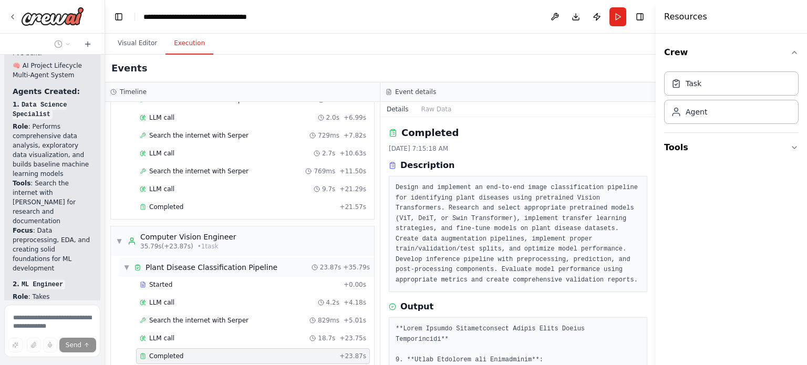
click at [128, 263] on span "▼" at bounding box center [127, 267] width 6 height 8
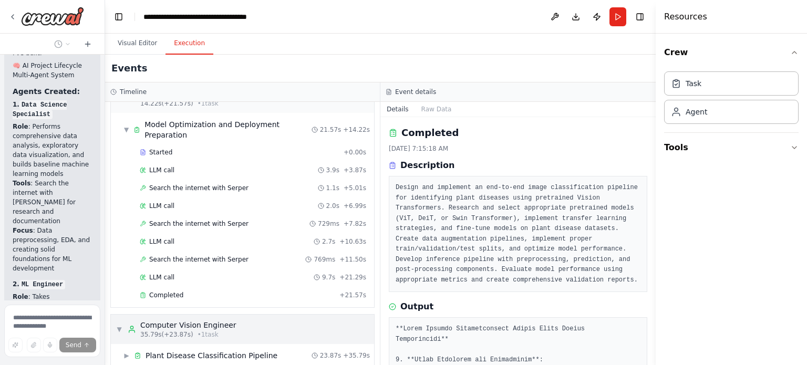
click at [119, 325] on span "▼" at bounding box center [119, 329] width 6 height 8
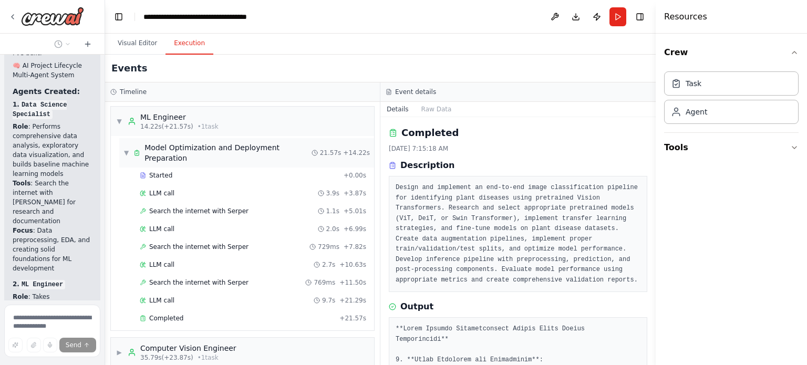
click at [127, 142] on div "▼ Model Optimization and Deployment Preparation" at bounding box center [218, 152] width 188 height 21
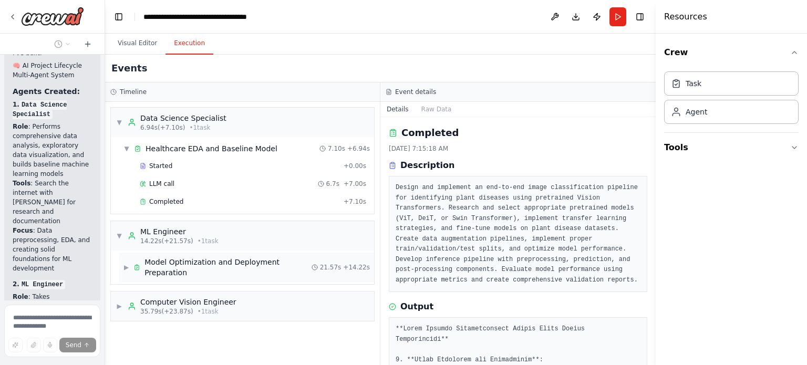
scroll to position [0, 0]
click at [120, 124] on span "▼" at bounding box center [119, 122] width 6 height 8
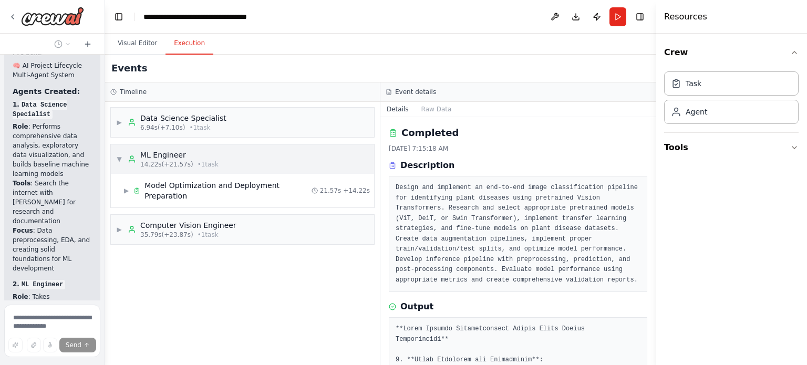
click at [116, 159] on div "▼ ML Engineer 14.22s (+21.57s) • 1 task" at bounding box center [242, 159] width 263 height 29
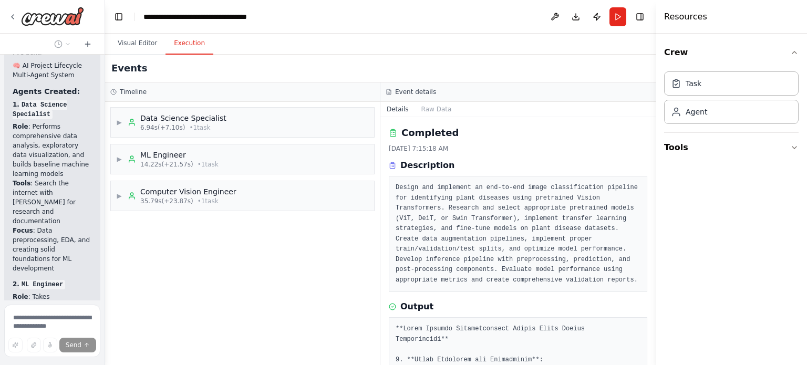
click at [194, 277] on div "▶ Data Science Specialist 6.94s (+7.10s) • 1 task ▶ ML Engineer 14.22s (+21.57s…" at bounding box center [242, 233] width 275 height 263
click at [171, 163] on span "14.22s (+21.57s)" at bounding box center [166, 164] width 53 height 8
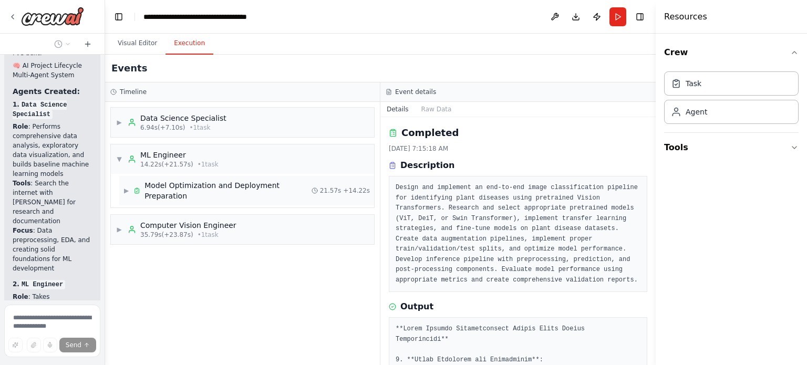
click at [165, 182] on span "Model Optimization and Deployment Preparation" at bounding box center [228, 190] width 167 height 21
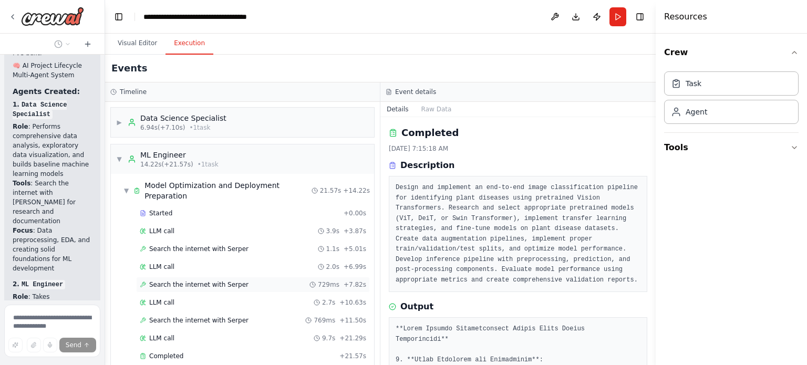
scroll to position [38, 0]
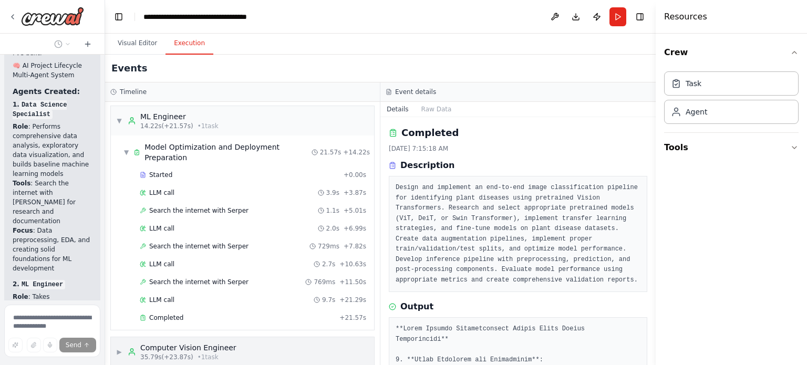
click at [160, 353] on span "35.79s (+23.87s)" at bounding box center [166, 357] width 53 height 8
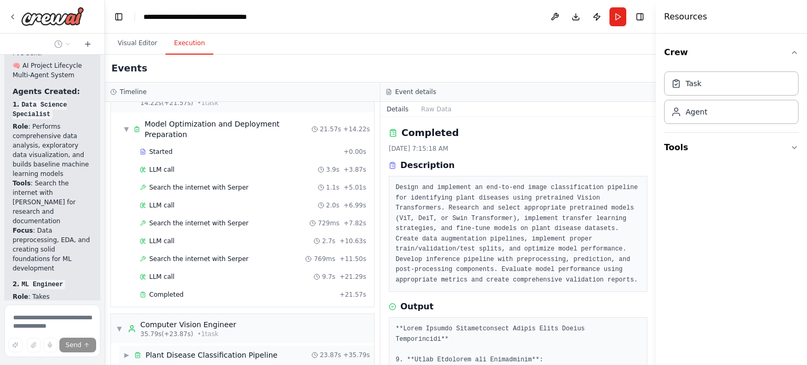
click at [156, 350] on span "Plant Disease Classification Pipeline" at bounding box center [212, 355] width 132 height 11
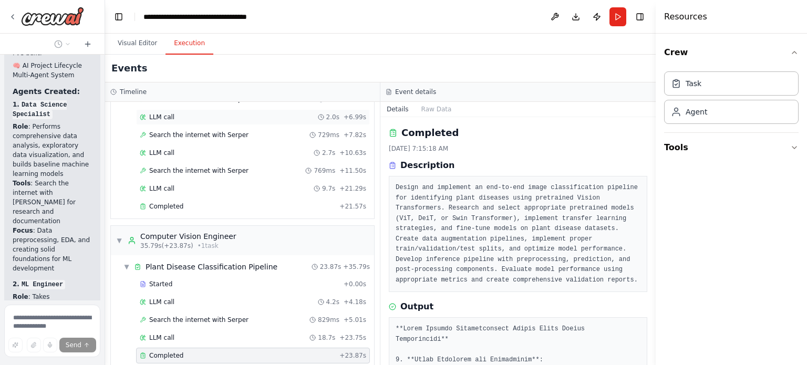
scroll to position [0, 0]
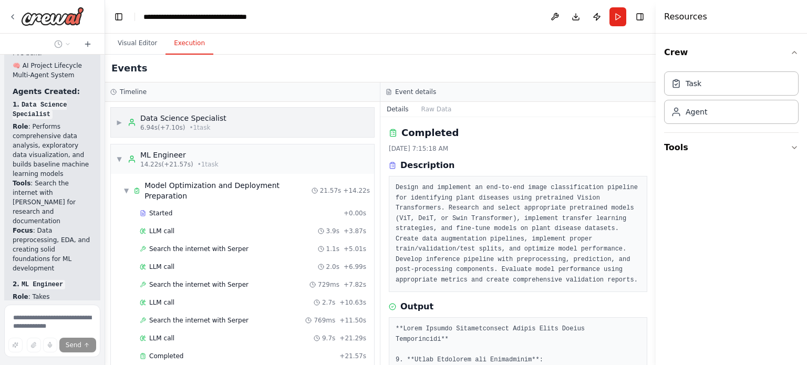
click at [171, 115] on div "Data Science Specialist" at bounding box center [183, 118] width 86 height 11
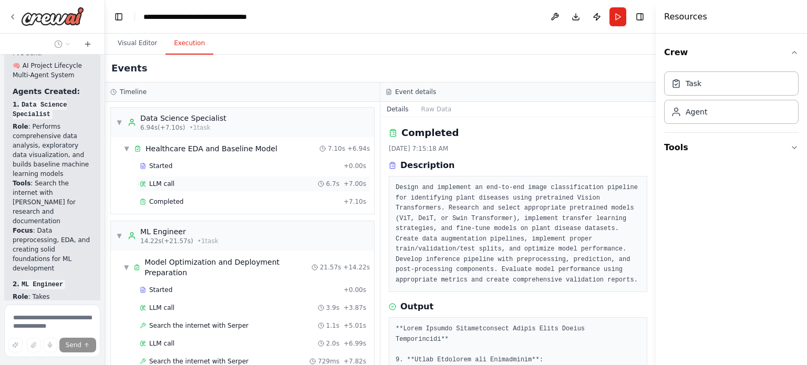
click at [160, 187] on span "LLM call" at bounding box center [161, 184] width 25 height 8
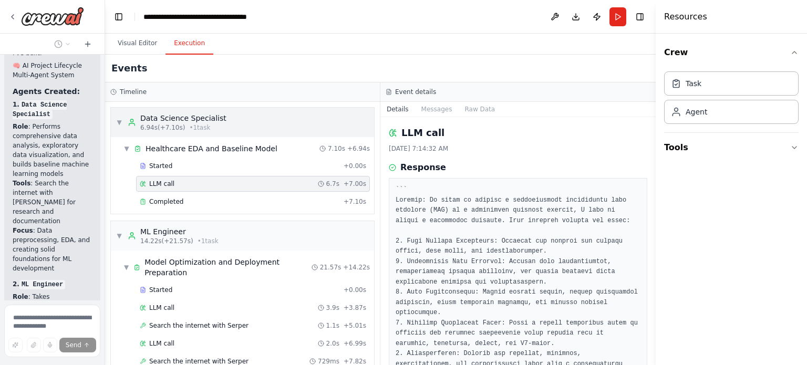
click at [152, 125] on span "6.94s (+7.10s)" at bounding box center [162, 128] width 45 height 8
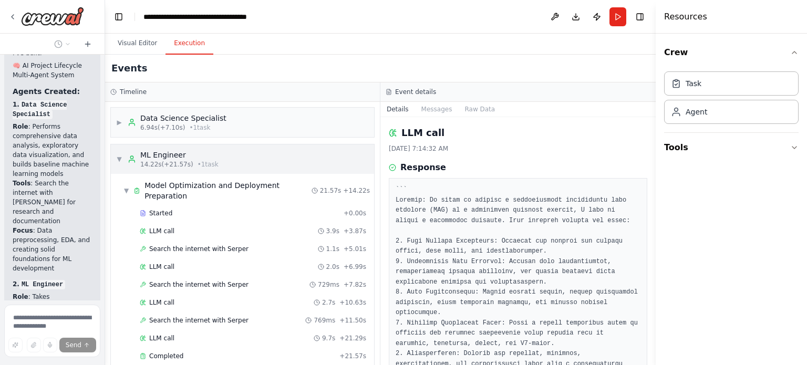
click at [168, 155] on div "ML Engineer" at bounding box center [179, 155] width 78 height 11
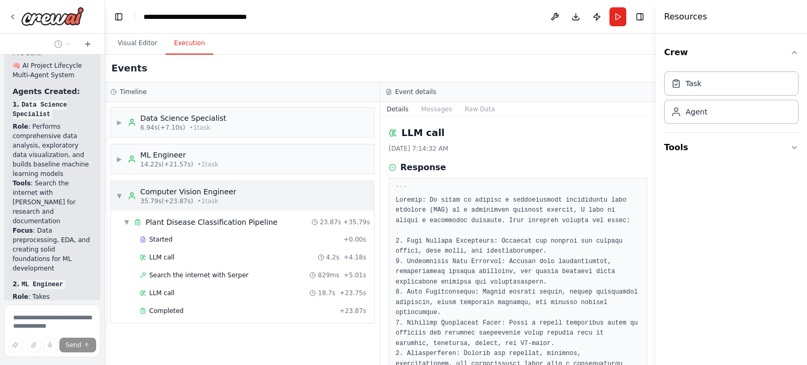
click at [158, 197] on span "35.79s (+23.87s)" at bounding box center [166, 201] width 53 height 8
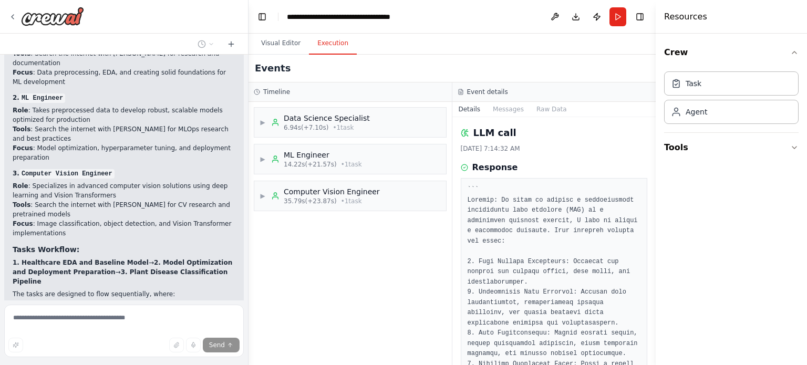
scroll to position [1354, 0]
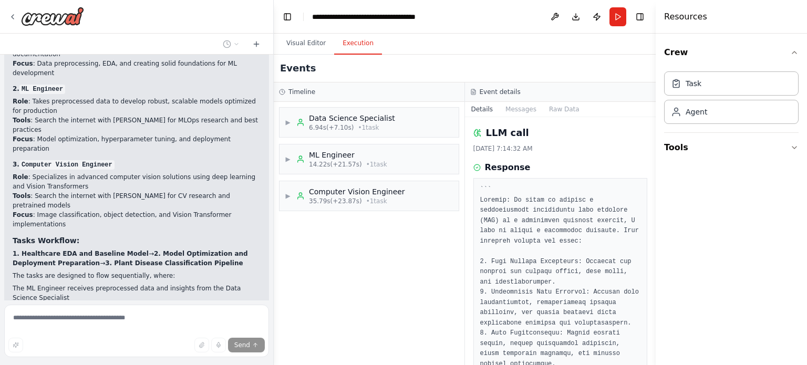
drag, startPoint x: 103, startPoint y: 107, endPoint x: 273, endPoint y: 113, distance: 169.9
click at [273, 113] on div "🧠 Agent System Design: Multi-Agent Collaboration for AI Projects Objective: Des…" at bounding box center [403, 182] width 807 height 365
click at [15, 18] on icon at bounding box center [12, 17] width 8 height 8
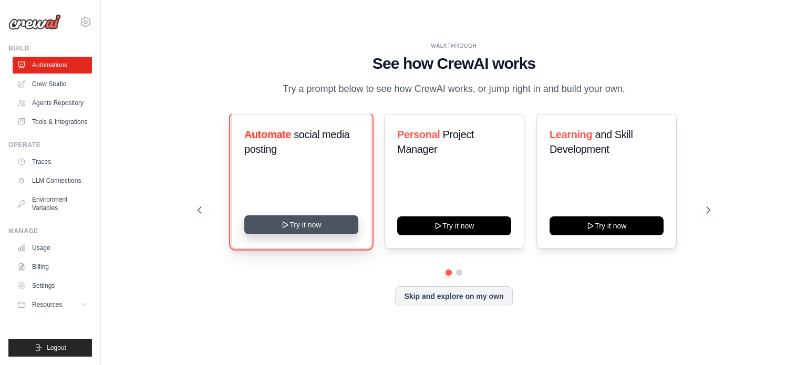
click at [327, 225] on button "Try it now" at bounding box center [301, 224] width 114 height 19
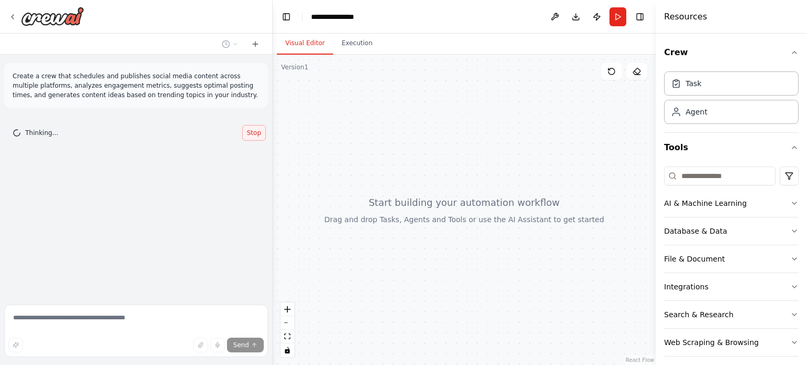
click at [252, 130] on span "Stop" at bounding box center [254, 133] width 14 height 8
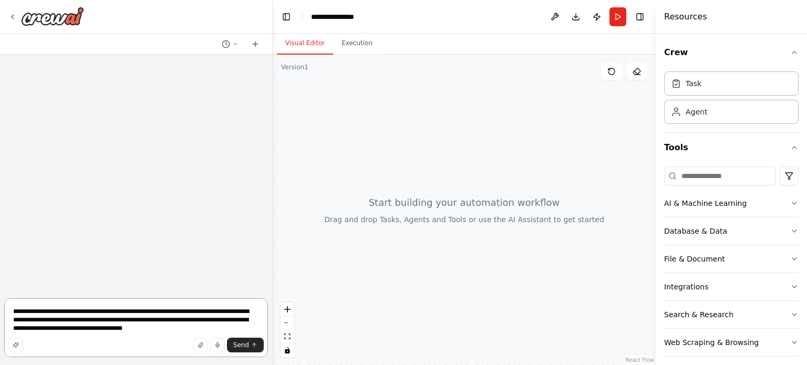
drag, startPoint x: 204, startPoint y: 324, endPoint x: 0, endPoint y: 274, distance: 209.8
click at [0, 274] on div "**********" at bounding box center [136, 182] width 273 height 365
type textarea "**********"
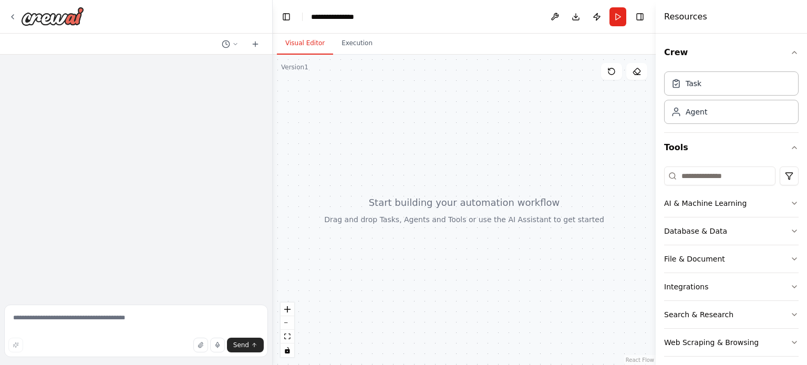
click at [404, 216] on div at bounding box center [464, 210] width 383 height 311
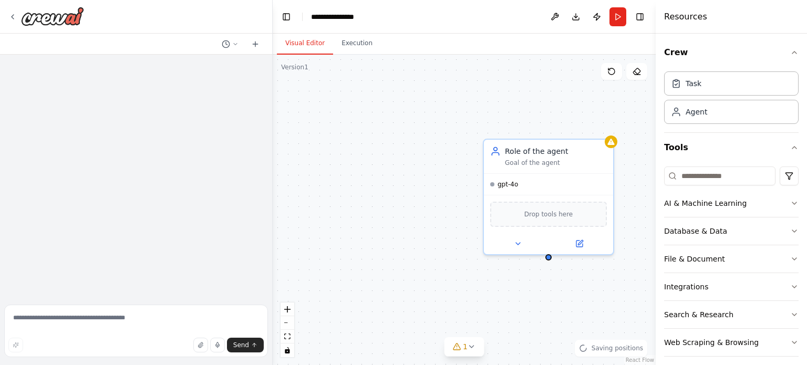
click at [455, 171] on div "Role of the agent Goal of the agent gpt-4o Drop tools here" at bounding box center [464, 210] width 383 height 311
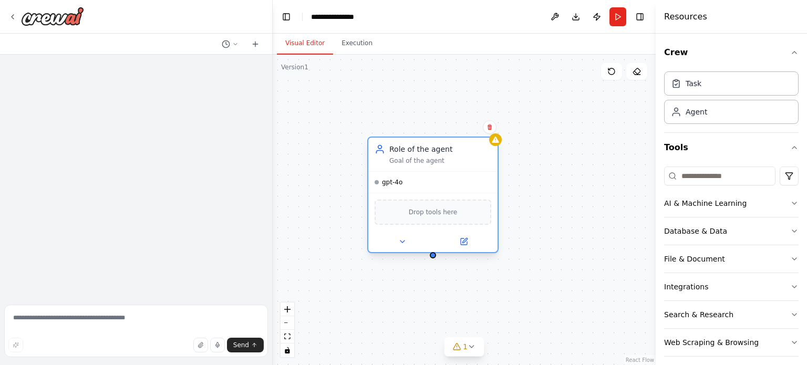
drag, startPoint x: 525, startPoint y: 168, endPoint x: 409, endPoint y: 172, distance: 115.7
click at [409, 172] on div "Role of the agent Goal of the agent gpt-4o Drop tools here" at bounding box center [432, 195] width 131 height 117
click at [409, 172] on div "gpt-4o" at bounding box center [432, 182] width 129 height 21
click at [465, 243] on icon at bounding box center [464, 242] width 6 height 6
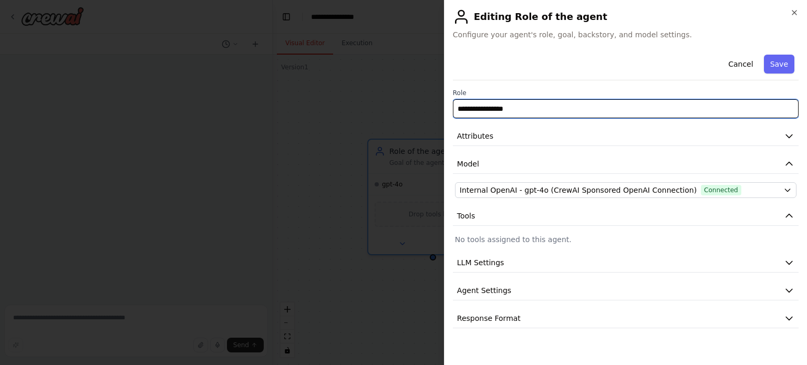
click at [519, 104] on input "**********" at bounding box center [626, 108] width 346 height 19
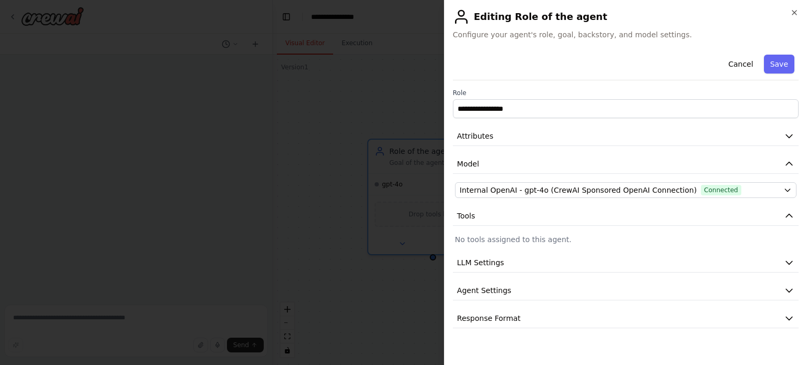
click at [571, 180] on div "**********" at bounding box center [626, 189] width 346 height 278
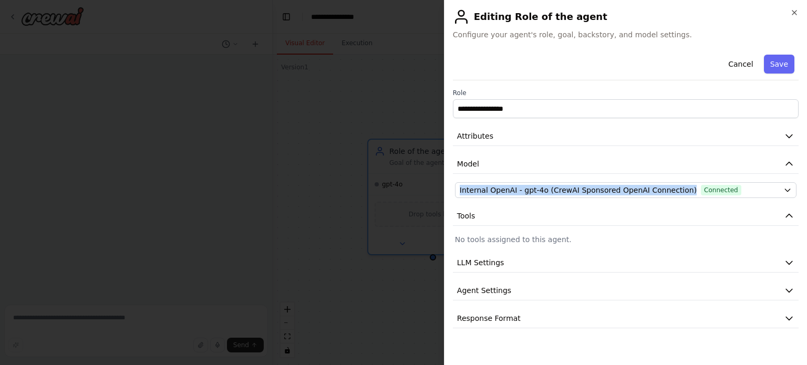
click at [571, 180] on div "**********" at bounding box center [626, 189] width 346 height 278
click at [783, 64] on button "Save" at bounding box center [779, 64] width 30 height 19
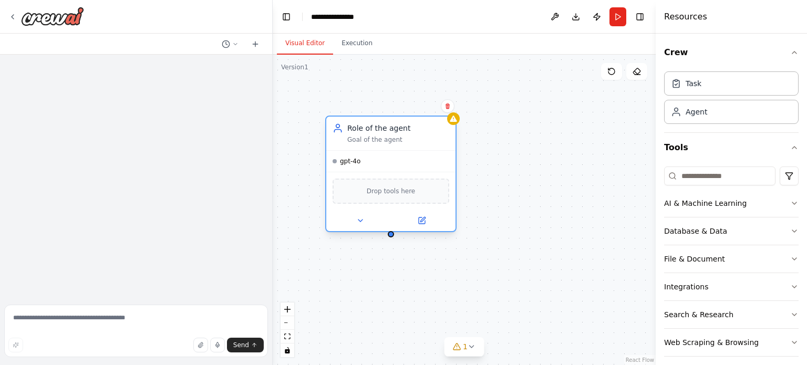
drag, startPoint x: 463, startPoint y: 177, endPoint x: 418, endPoint y: 157, distance: 48.2
click at [418, 157] on div "gpt-4o" at bounding box center [390, 161] width 129 height 21
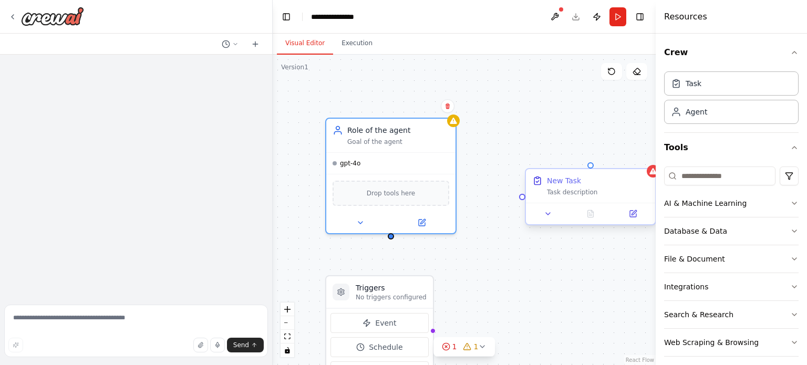
click at [566, 187] on div "New Task Task description" at bounding box center [598, 186] width 102 height 21
click at [635, 219] on button at bounding box center [633, 214] width 36 height 13
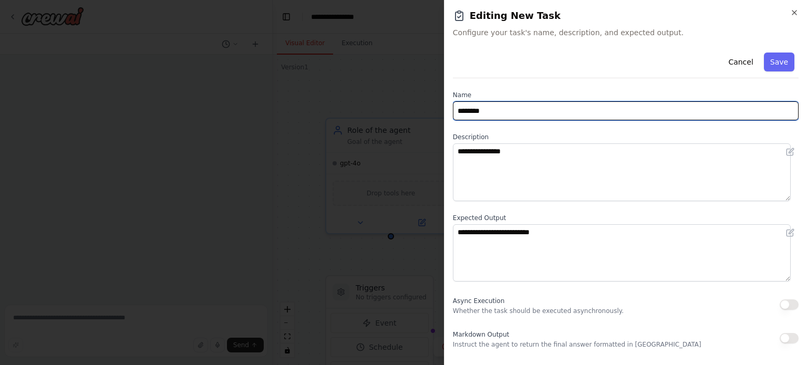
click at [507, 116] on input "********" at bounding box center [626, 110] width 346 height 19
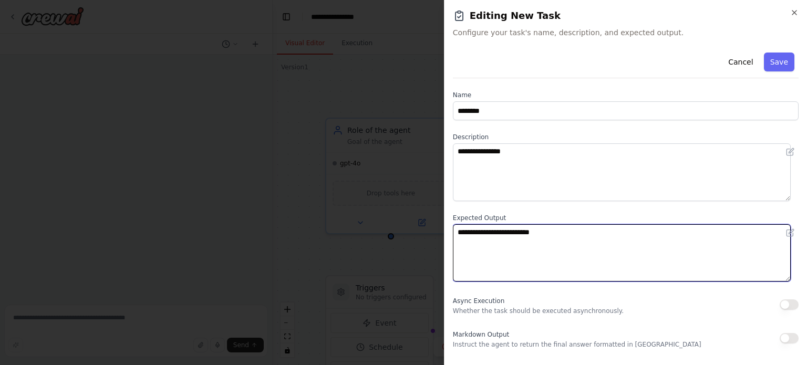
click at [475, 229] on textarea "**********" at bounding box center [622, 253] width 338 height 58
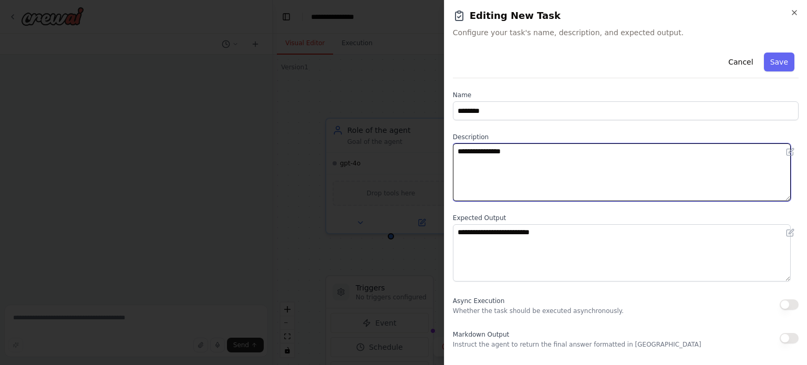
click at [506, 155] on textarea "**********" at bounding box center [622, 172] width 338 height 58
type textarea "**********"
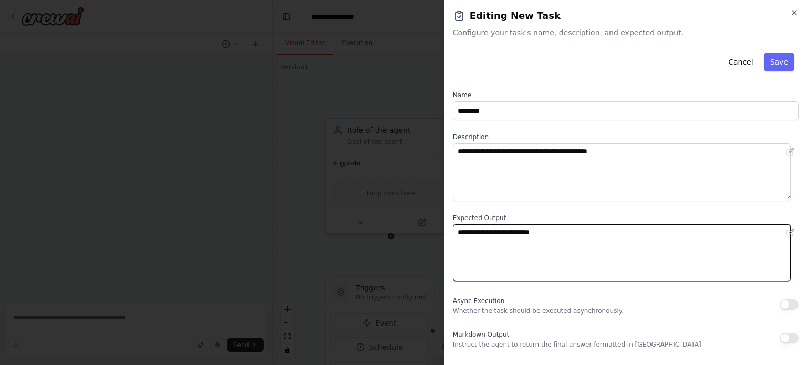
click at [477, 227] on textarea "**********" at bounding box center [622, 253] width 338 height 58
paste textarea "**********"
click at [495, 238] on textarea "**********" at bounding box center [622, 253] width 338 height 58
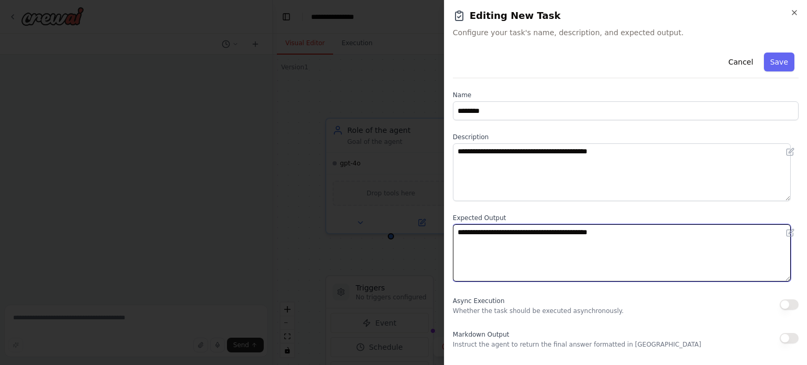
click at [495, 238] on textarea "**********" at bounding box center [622, 253] width 338 height 58
drag, startPoint x: 540, startPoint y: 233, endPoint x: 404, endPoint y: 229, distance: 136.2
click at [404, 229] on body "**********" at bounding box center [403, 182] width 807 height 365
type textarea "**********"
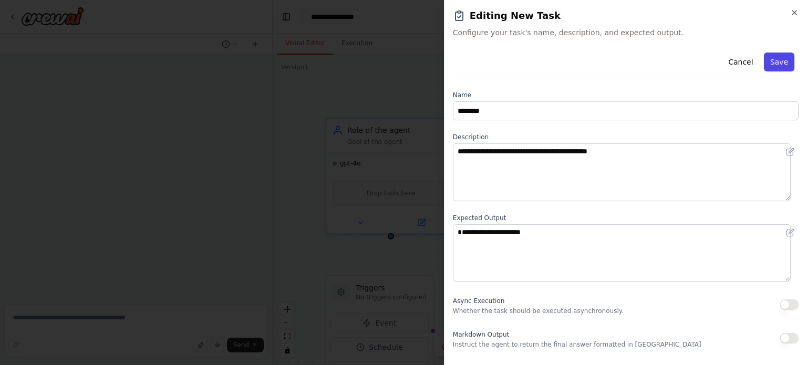
click at [765, 65] on button "Save" at bounding box center [779, 62] width 30 height 19
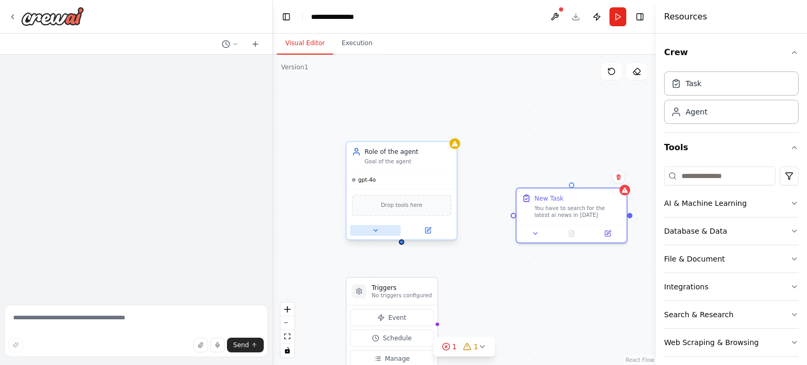
click at [373, 225] on button at bounding box center [375, 230] width 50 height 11
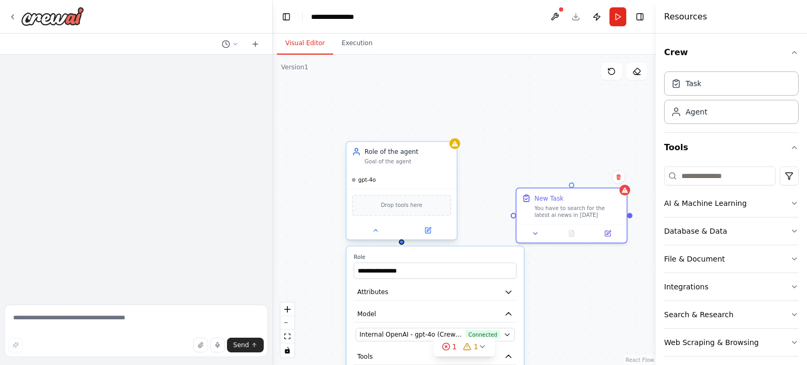
click at [385, 209] on span "Drop tools here" at bounding box center [402, 205] width 42 height 9
click at [375, 233] on icon at bounding box center [375, 230] width 7 height 7
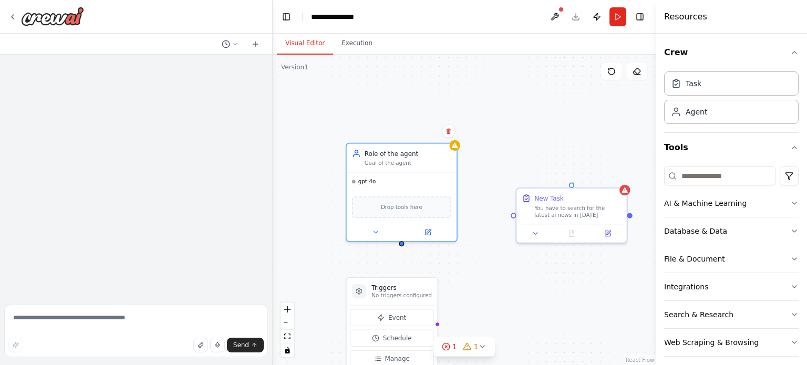
click at [570, 314] on div "Triggers No triggers configured Event Schedule Manage Role of the agent Goal of…" at bounding box center [464, 210] width 383 height 311
click at [684, 180] on input at bounding box center [719, 176] width 111 height 19
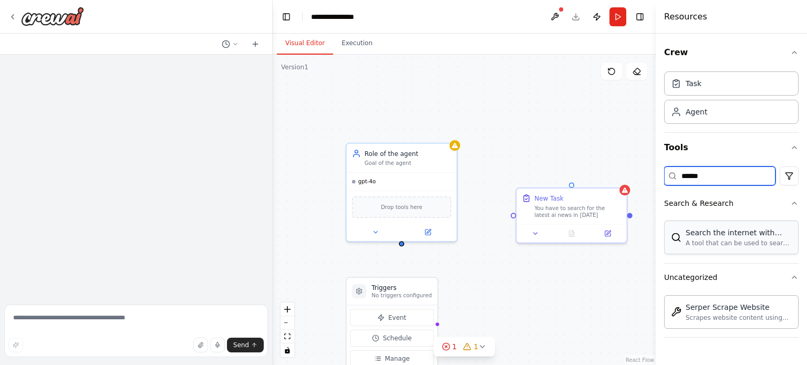
type input "******"
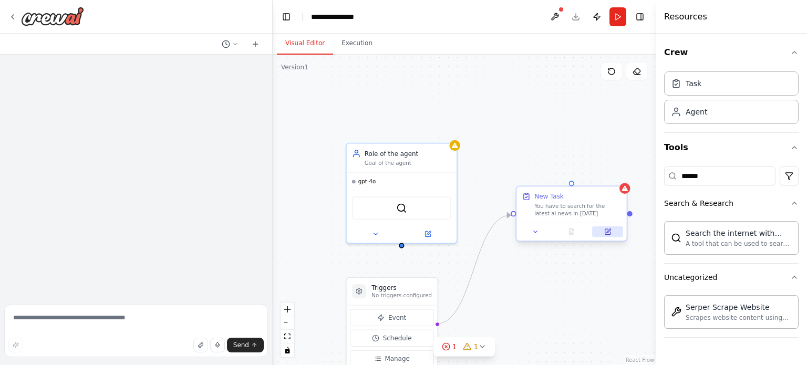
click at [609, 228] on icon at bounding box center [607, 231] width 7 height 7
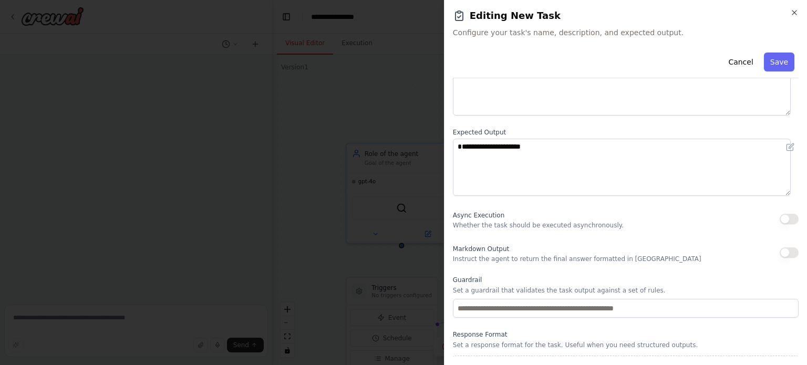
scroll to position [108, 0]
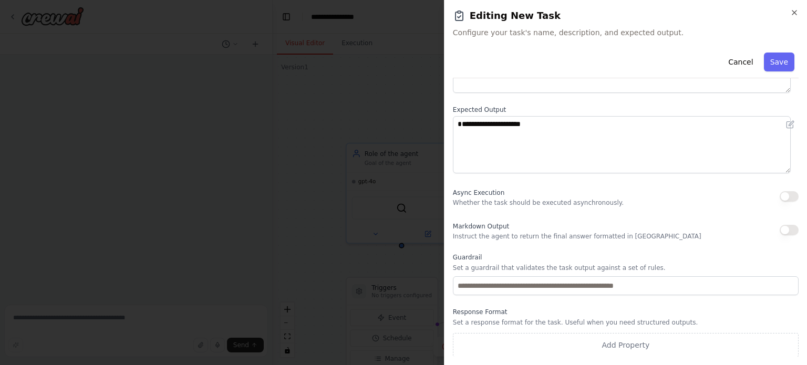
click at [508, 231] on div "Markdown Output Instruct the agent to return the final answer formatted in Mark…" at bounding box center [577, 230] width 249 height 21
click at [780, 230] on button "button" at bounding box center [789, 230] width 19 height 11
click at [635, 232] on p "Instruct the agent to return the final answer formatted in Markdown" at bounding box center [577, 236] width 249 height 8
click at [772, 58] on button "Save" at bounding box center [779, 62] width 30 height 19
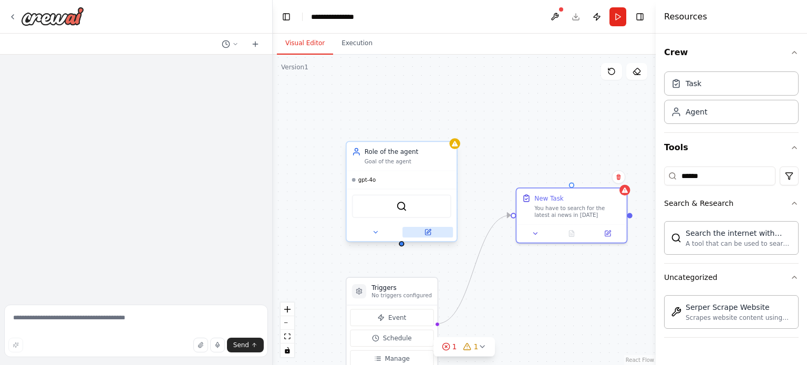
click at [429, 231] on icon at bounding box center [429, 231] width 4 height 4
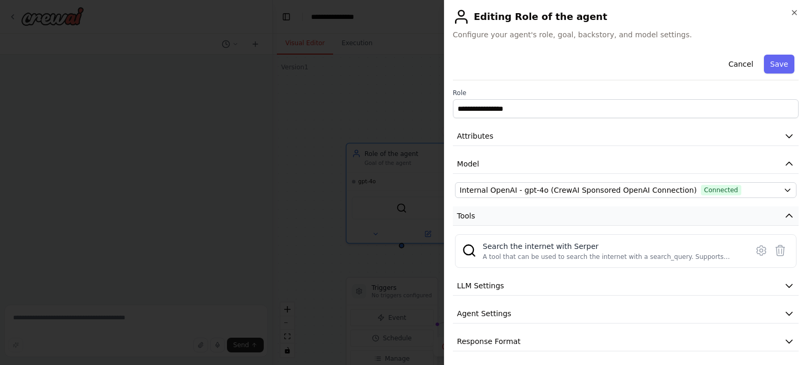
scroll to position [2, 0]
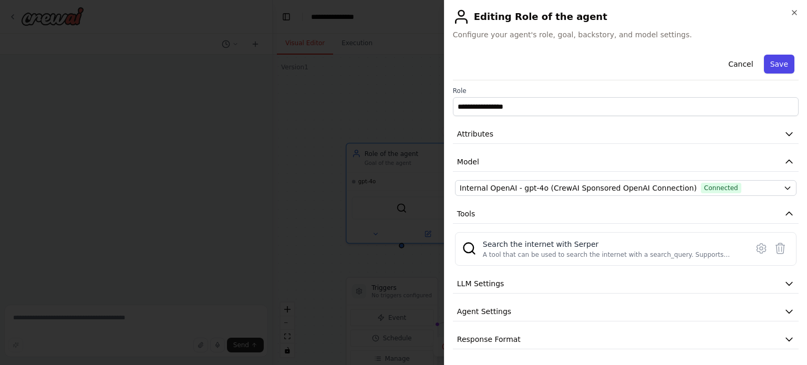
click at [775, 59] on button "Save" at bounding box center [779, 64] width 30 height 19
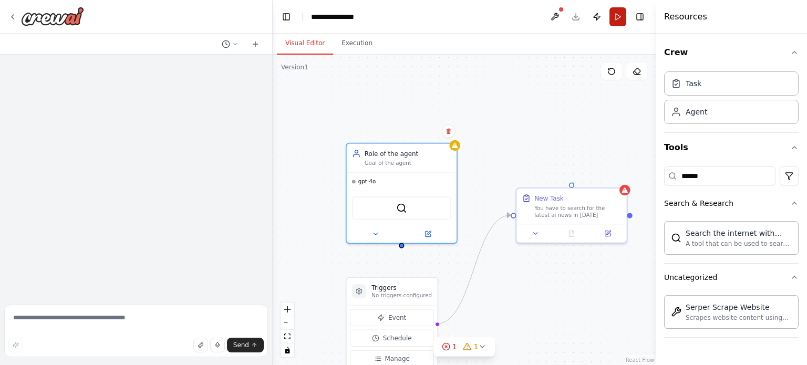
click at [620, 21] on button "Run" at bounding box center [618, 16] width 17 height 19
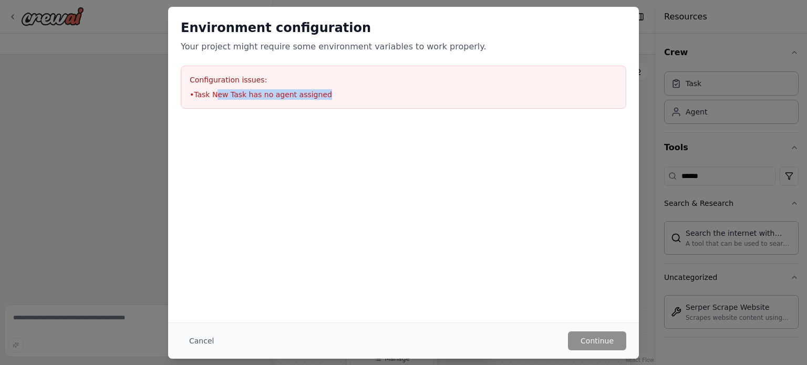
drag, startPoint x: 214, startPoint y: 96, endPoint x: 343, endPoint y: 95, distance: 128.3
click at [343, 95] on li "• Task New Task has no agent assigned" at bounding box center [404, 94] width 428 height 11
click at [204, 341] on button "Cancel" at bounding box center [202, 341] width 42 height 19
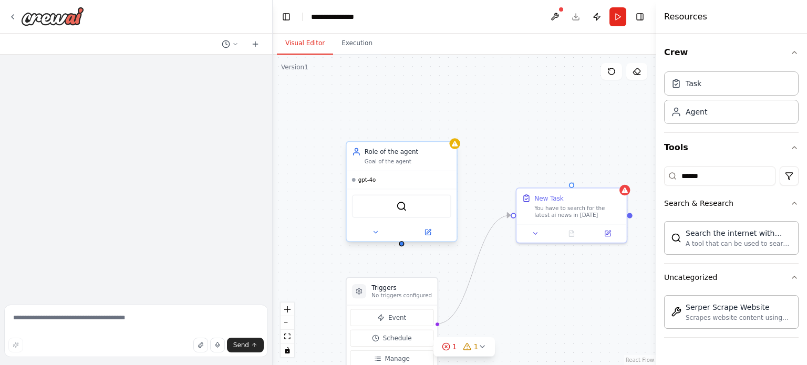
click at [454, 174] on div "gpt-4o" at bounding box center [402, 180] width 110 height 18
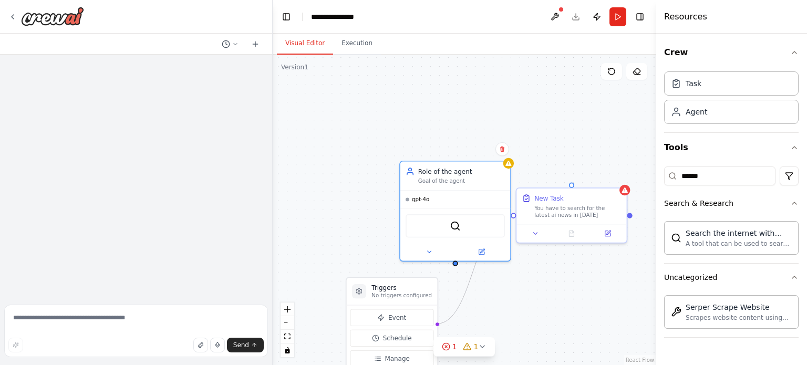
drag, startPoint x: 458, startPoint y: 147, endPoint x: 478, endPoint y: 143, distance: 20.3
click at [478, 143] on div "Triggers No triggers configured Event Schedule Manage Role of the agent Goal of…" at bounding box center [464, 210] width 383 height 311
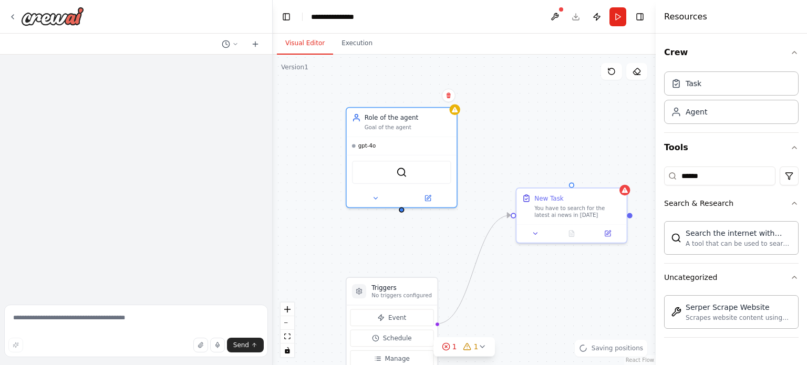
drag, startPoint x: 476, startPoint y: 141, endPoint x: 457, endPoint y: 102, distance: 43.5
click at [457, 102] on div "Triggers No triggers configured Event Schedule Manage Role of the agent Goal of…" at bounding box center [464, 210] width 383 height 311
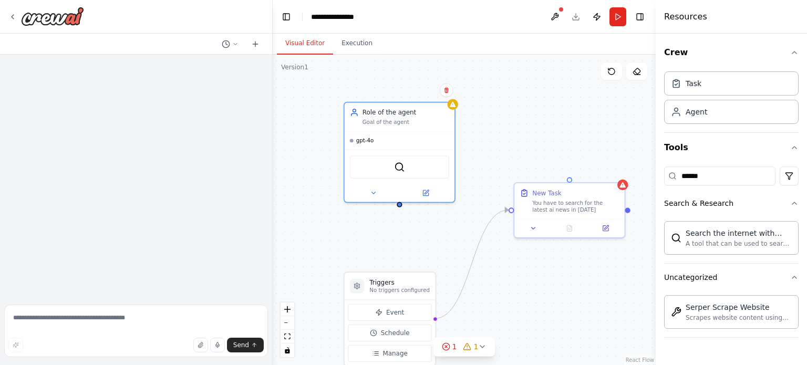
drag, startPoint x: 404, startPoint y: 212, endPoint x: 396, endPoint y: 197, distance: 16.7
click at [396, 197] on div "Triggers No triggers configured Event Schedule Manage Role of the agent Goal of…" at bounding box center [464, 210] width 383 height 311
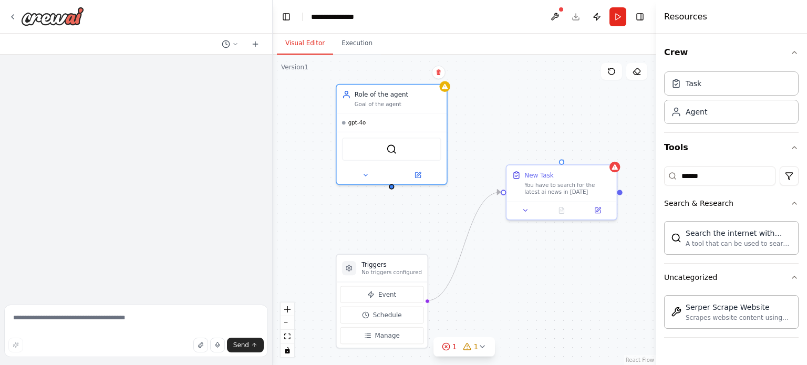
drag, startPoint x: 395, startPoint y: 199, endPoint x: 393, endPoint y: 190, distance: 8.7
click at [393, 190] on div "Triggers No triggers configured Event Schedule Manage Role of the agent Goal of…" at bounding box center [464, 210] width 383 height 311
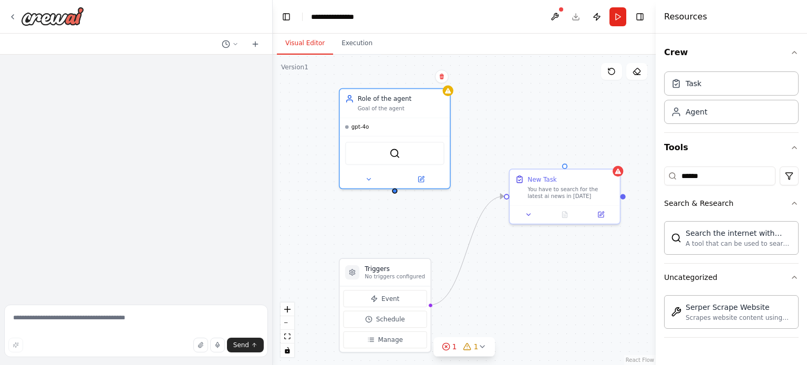
click at [395, 191] on div "Triggers No triggers configured Event Schedule Manage Role of the agent Goal of…" at bounding box center [464, 210] width 383 height 311
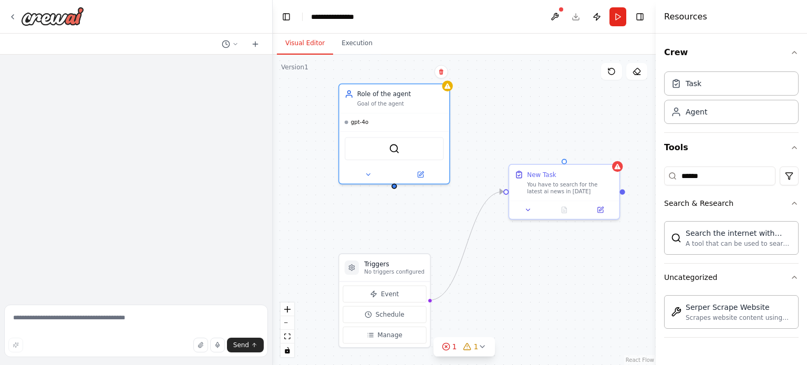
click at [395, 191] on div "Triggers No triggers configured Event Schedule Manage Role of the agent Goal of…" at bounding box center [464, 210] width 383 height 311
drag, startPoint x: 566, startPoint y: 159, endPoint x: 393, endPoint y: 191, distance: 175.3
click at [393, 191] on div "Triggers No triggers configured Event Schedule Manage Role of the agent Goal of…" at bounding box center [464, 210] width 383 height 311
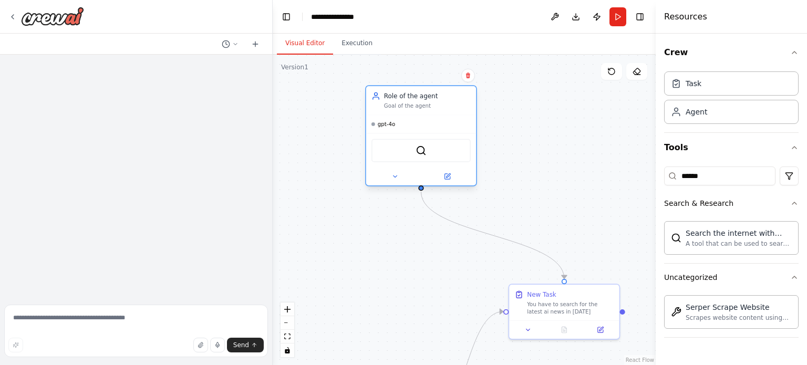
drag, startPoint x: 404, startPoint y: 94, endPoint x: 433, endPoint y: 103, distance: 30.3
click at [433, 100] on div "Role of the agent" at bounding box center [427, 95] width 87 height 9
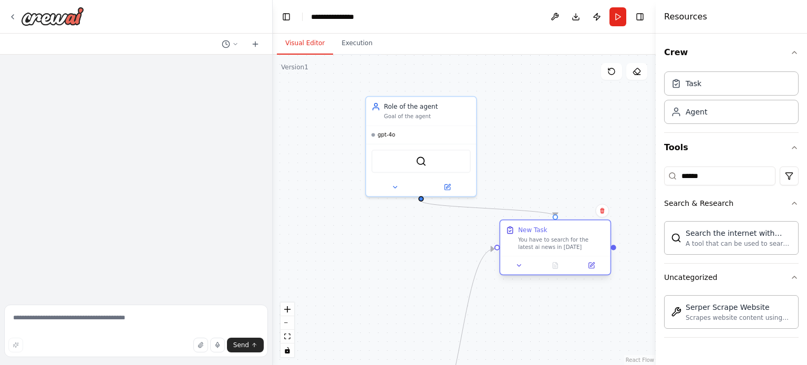
drag, startPoint x: 541, startPoint y: 290, endPoint x: 531, endPoint y: 223, distance: 67.4
click at [531, 223] on div "New Task You have to search for the latest ai news in 2025" at bounding box center [555, 238] width 110 height 36
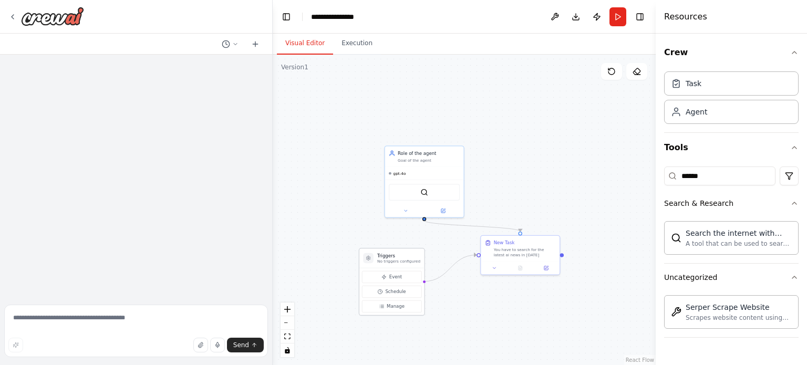
drag, startPoint x: 412, startPoint y: 352, endPoint x: 403, endPoint y: 250, distance: 101.8
click at [403, 250] on div "Triggers No triggers configured" at bounding box center [392, 258] width 65 height 19
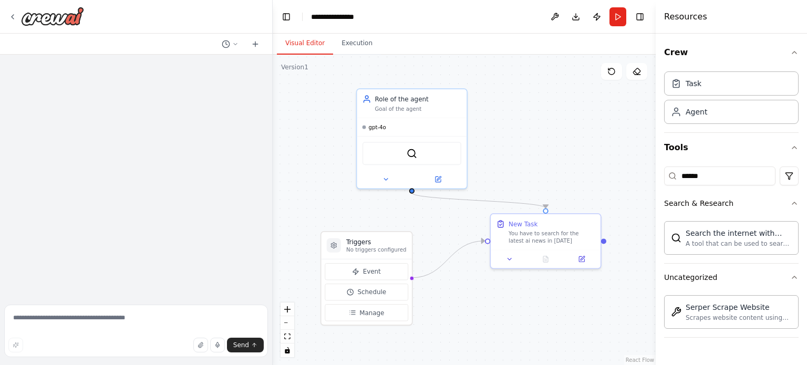
drag, startPoint x: 500, startPoint y: 192, endPoint x: 536, endPoint y: 121, distance: 79.0
click at [536, 121] on div ".deletable-edge-delete-btn { width: 20px; height: 20px; border: 0px solid #ffff…" at bounding box center [464, 210] width 383 height 311
click at [614, 19] on button "Run" at bounding box center [618, 16] width 17 height 19
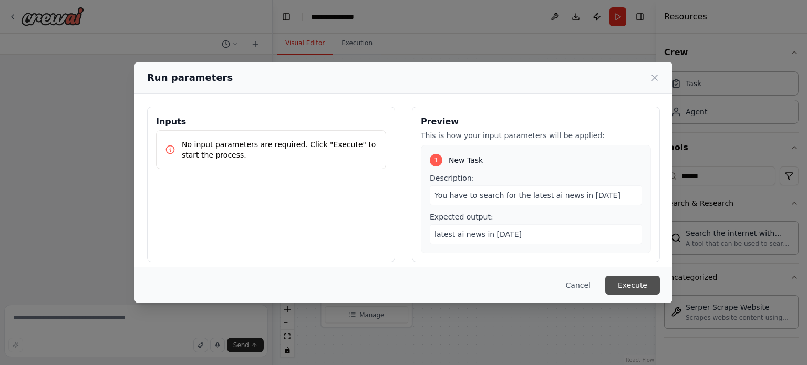
click at [639, 283] on button "Execute" at bounding box center [632, 285] width 55 height 19
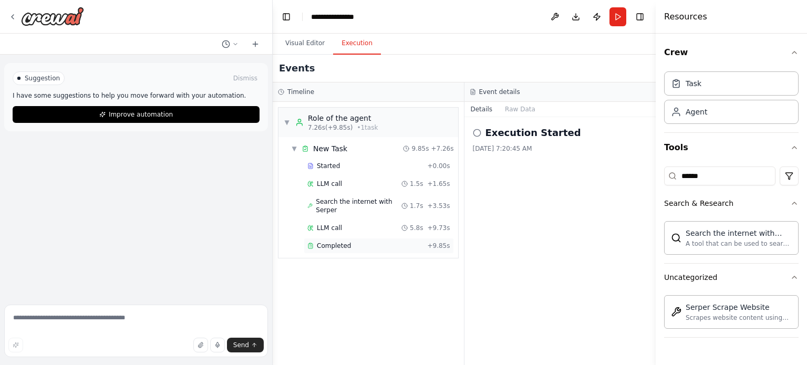
click at [344, 242] on span "Completed" at bounding box center [334, 246] width 34 height 8
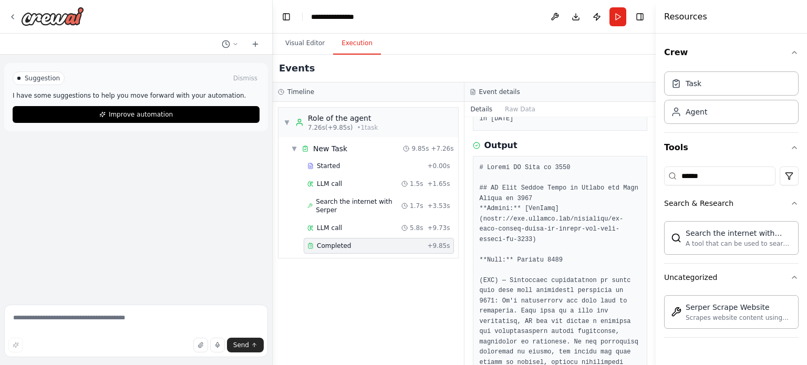
scroll to position [80, 0]
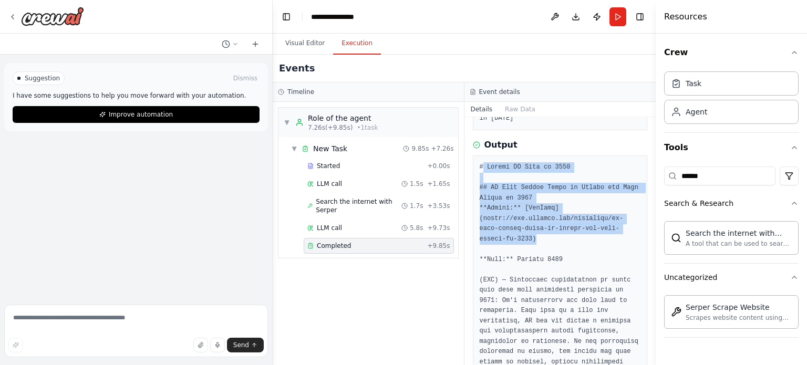
drag, startPoint x: 484, startPoint y: 164, endPoint x: 533, endPoint y: 241, distance: 91.7
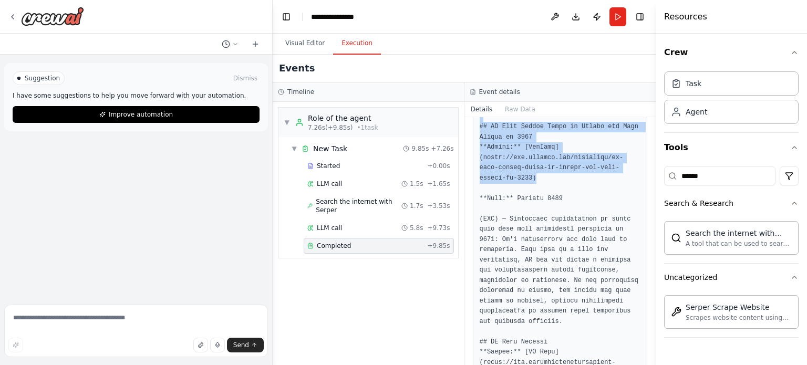
scroll to position [141, 0]
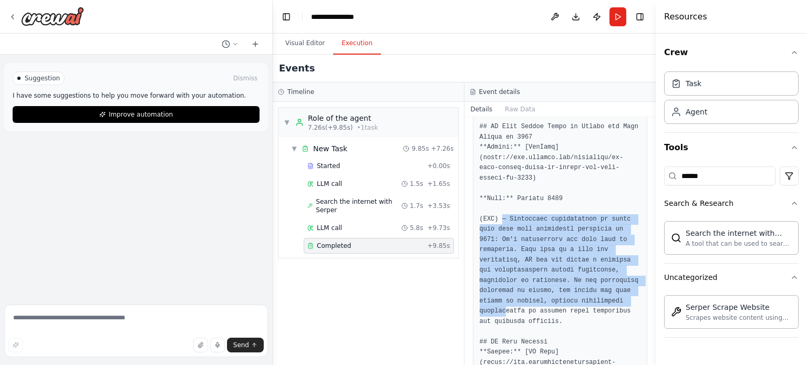
drag, startPoint x: 501, startPoint y: 220, endPoint x: 547, endPoint y: 295, distance: 88.0
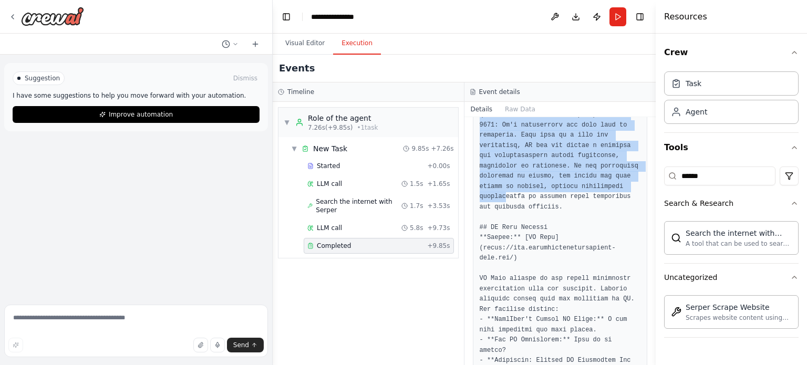
scroll to position [256, 0]
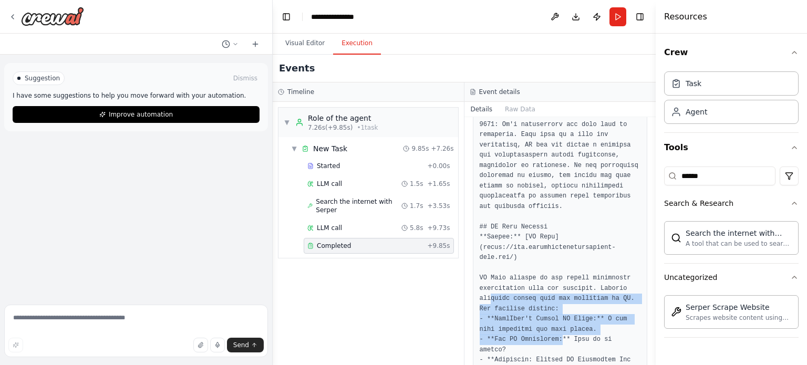
drag, startPoint x: 491, startPoint y: 285, endPoint x: 555, endPoint y: 327, distance: 75.8
click at [555, 327] on pre at bounding box center [560, 360] width 161 height 748
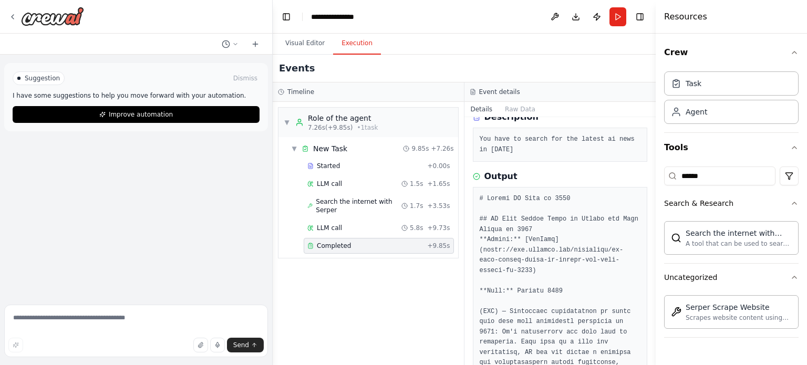
scroll to position [0, 0]
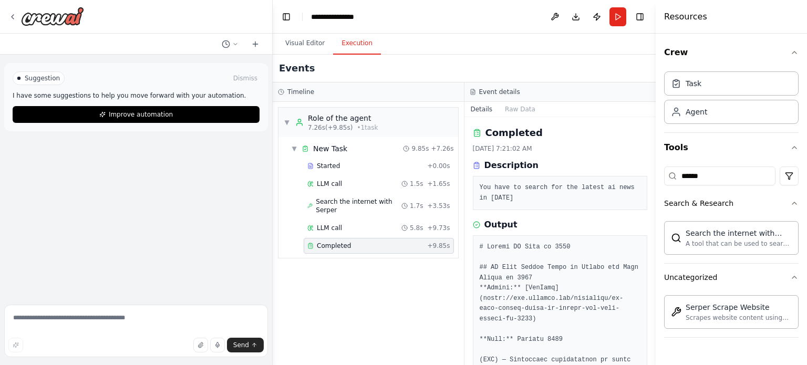
click at [333, 344] on div "▼ Role of the agent 7.26s (+9.85s) • 1 task ▼ New Task 9.85s + 7.26s Started + …" at bounding box center [368, 233] width 191 height 263
